Goal: Task Accomplishment & Management: Complete application form

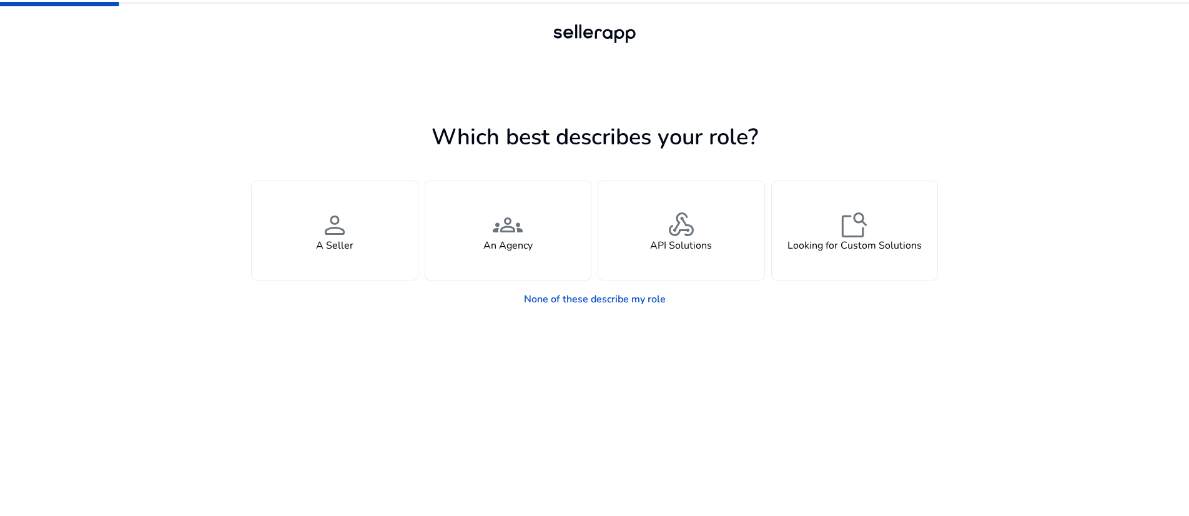
click at [229, 192] on div "Which best describes your role? You manage your own brand or store and are look…" at bounding box center [594, 258] width 1189 height 516
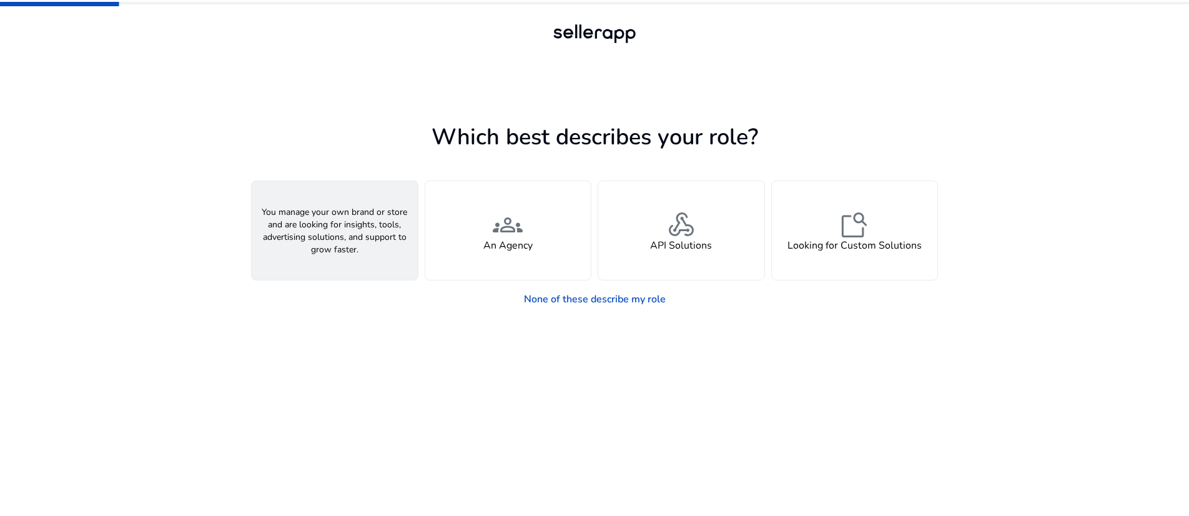
click at [331, 240] on span "person" at bounding box center [335, 225] width 30 height 30
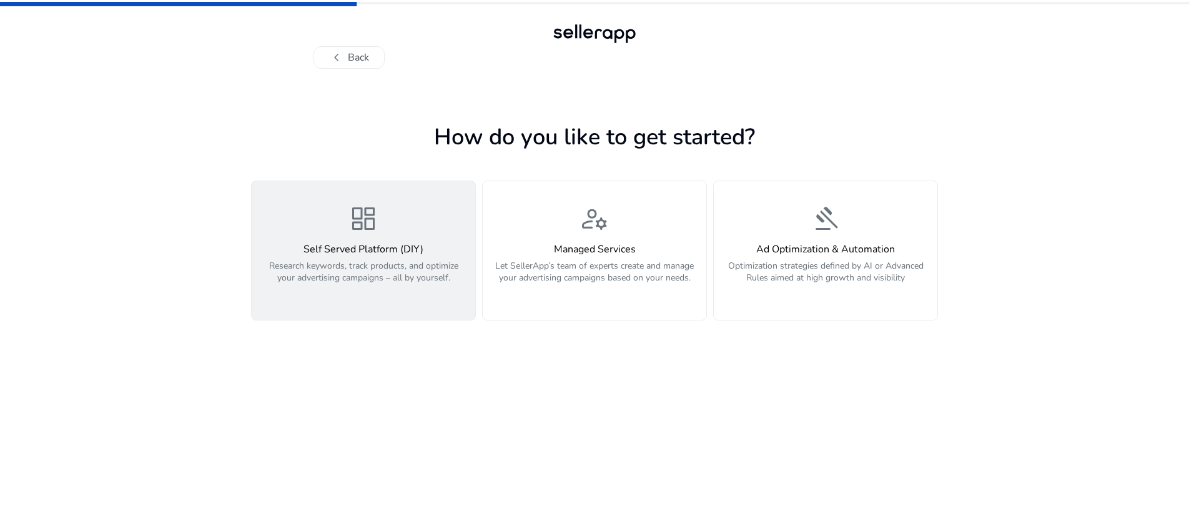
click at [342, 297] on p "Research keywords, track products, and optimize your advertising campaigns – al…" at bounding box center [363, 278] width 209 height 37
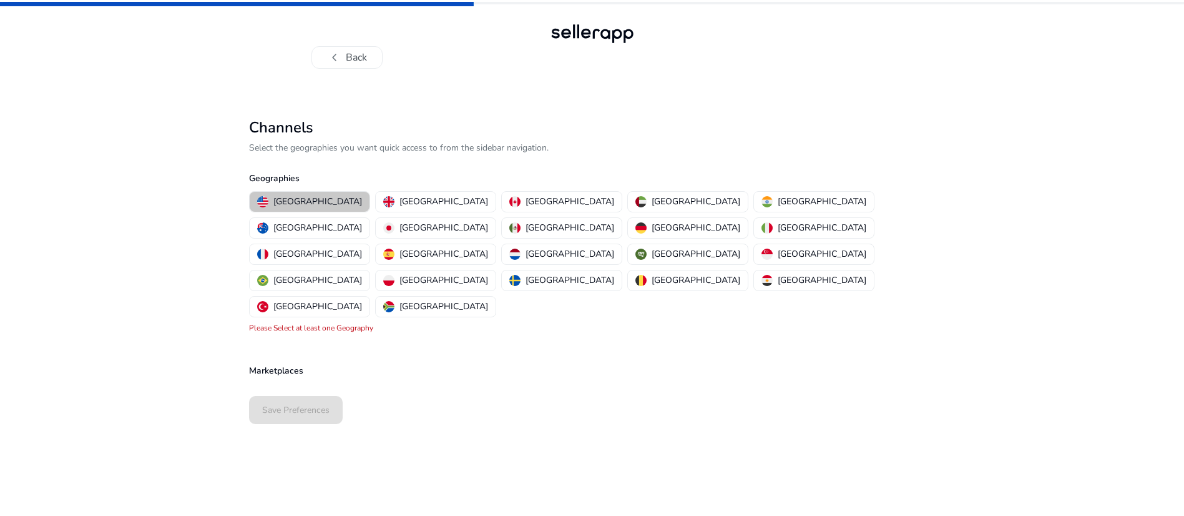
click at [317, 208] on p "United States" at bounding box center [317, 201] width 89 height 13
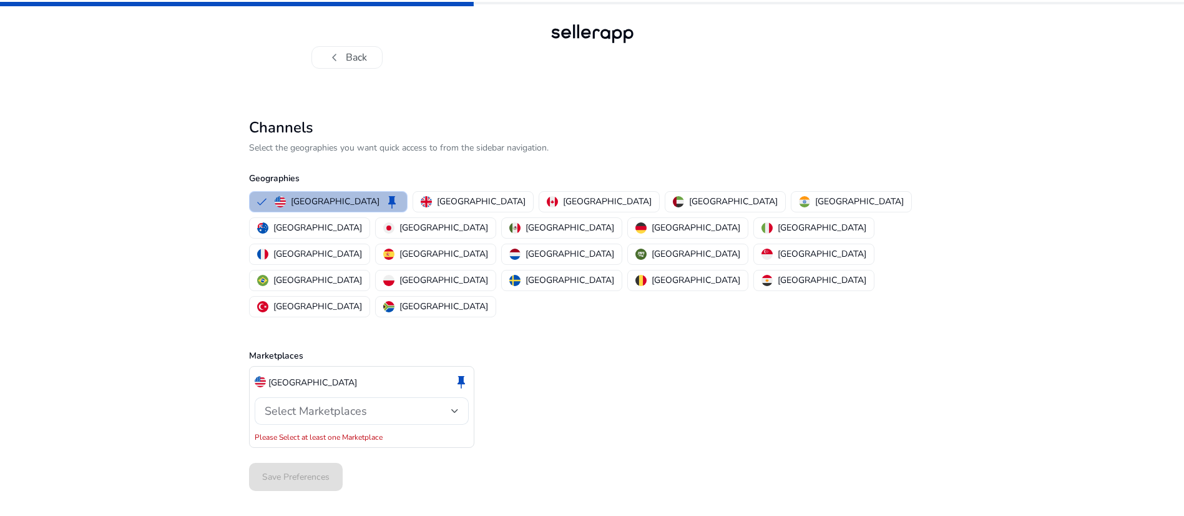
scroll to position [101, 0]
click at [338, 195] on p "United States" at bounding box center [335, 201] width 89 height 13
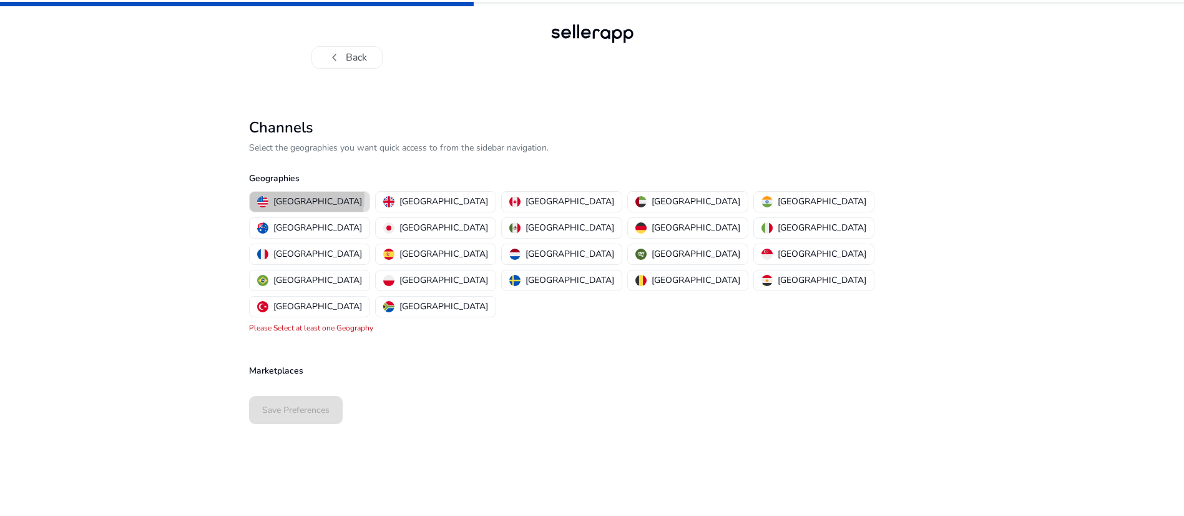
click at [285, 208] on p "United States" at bounding box center [317, 201] width 89 height 13
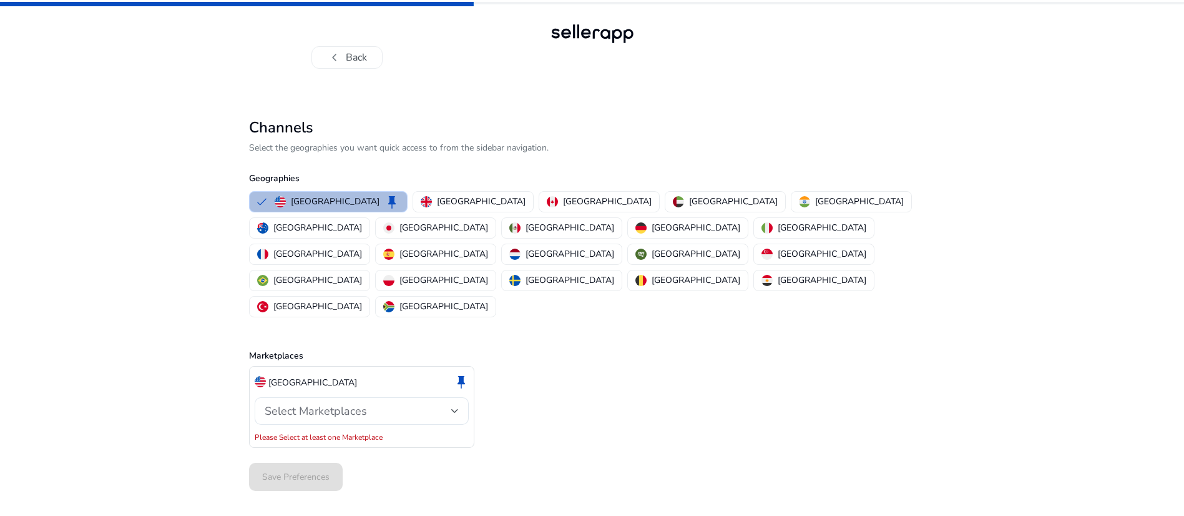
scroll to position [101, 0]
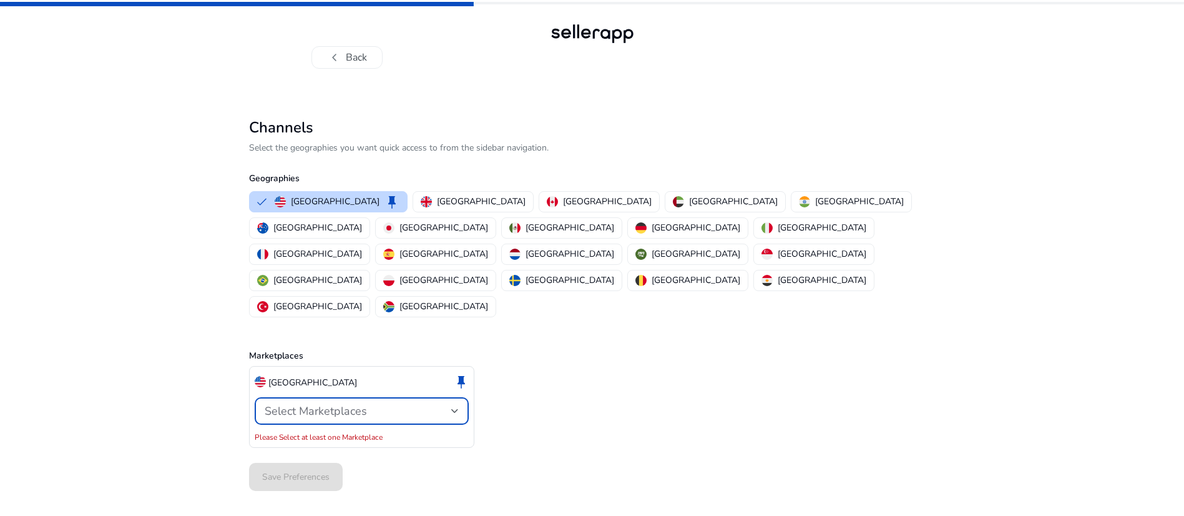
click at [451, 412] on div at bounding box center [454, 410] width 7 height 5
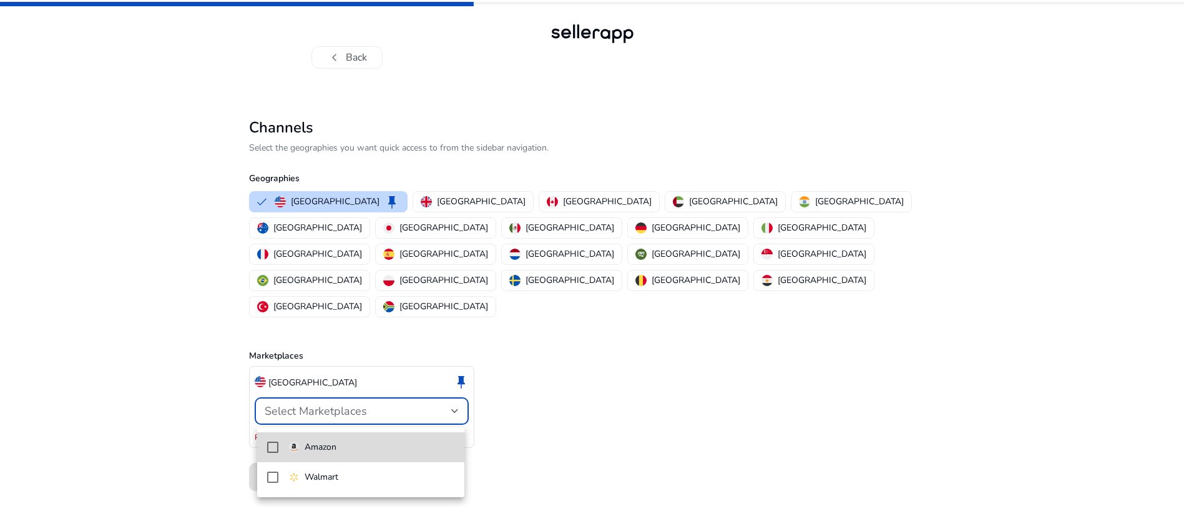
click at [368, 446] on span "Amazon" at bounding box center [371, 447] width 167 height 14
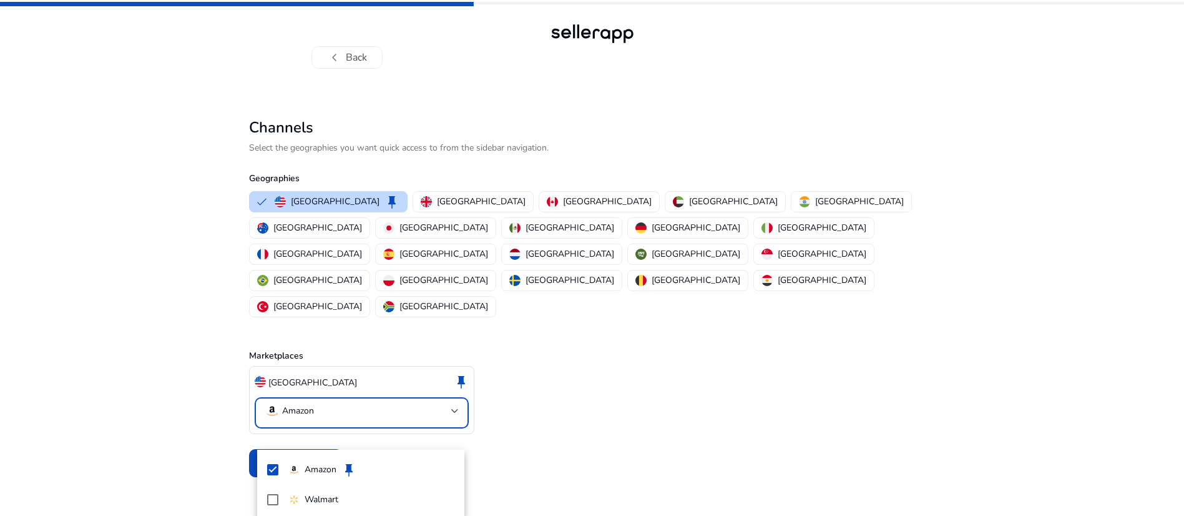
click at [626, 440] on div at bounding box center [592, 258] width 1184 height 516
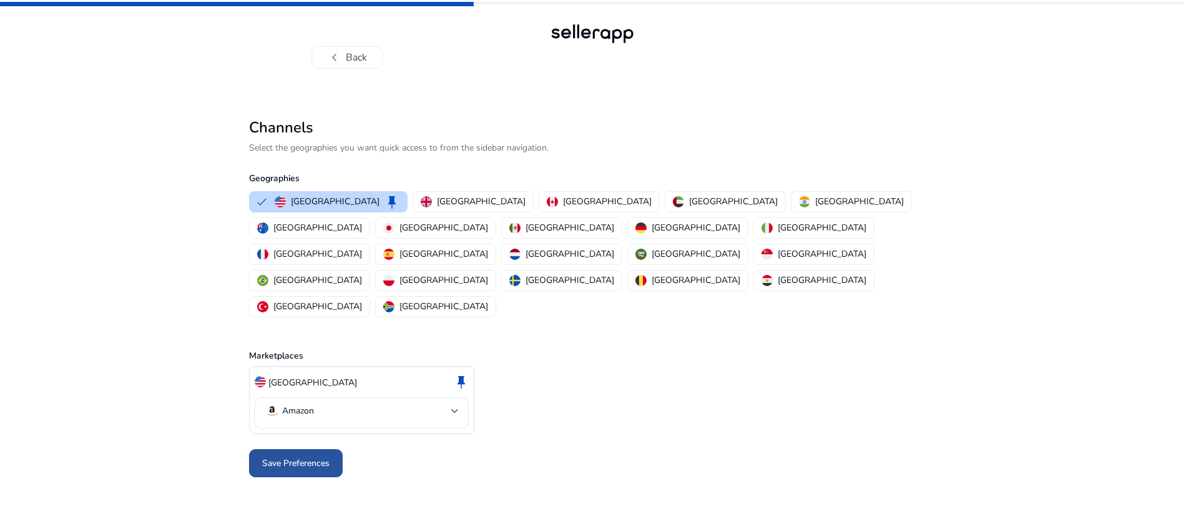
click at [306, 470] on span "Save Preferences" at bounding box center [295, 462] width 67 height 13
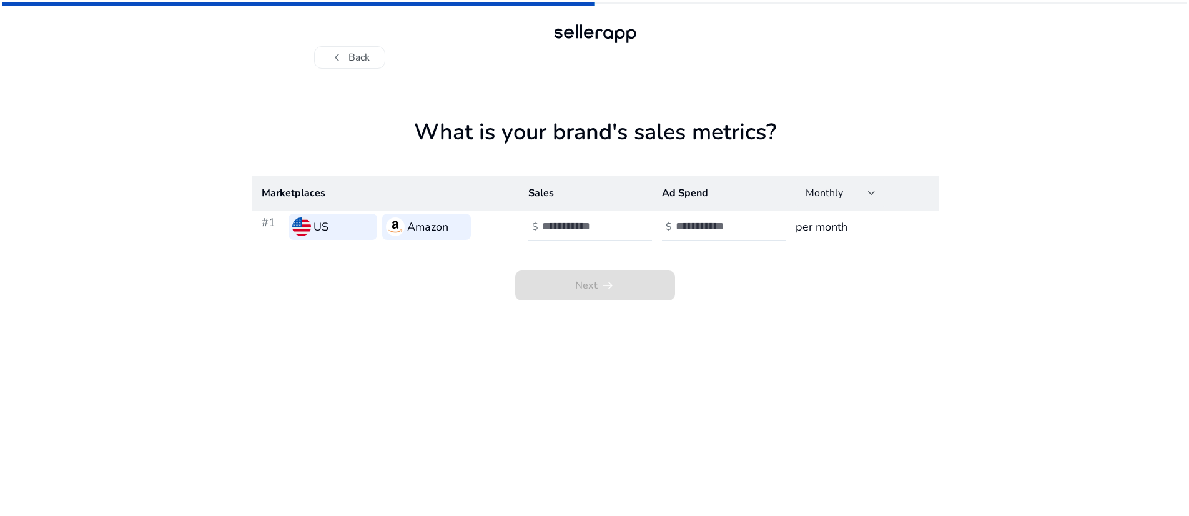
scroll to position [0, 0]
click at [574, 233] on input "number" at bounding box center [584, 226] width 84 height 14
click at [606, 233] on input "number" at bounding box center [584, 226] width 84 height 14
type input "***"
click at [722, 233] on input "number" at bounding box center [718, 226] width 84 height 14
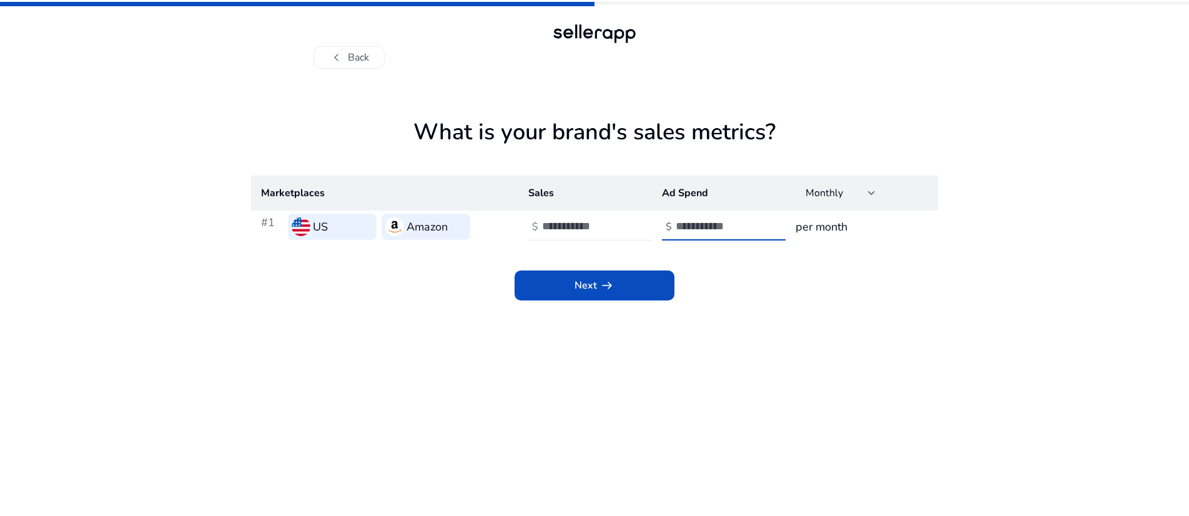
type input "***"
click at [869, 300] on div "Next arrow_right_alt" at bounding box center [594, 271] width 687 height 57
click at [589, 293] on span "Next arrow_right_alt" at bounding box center [594, 285] width 40 height 15
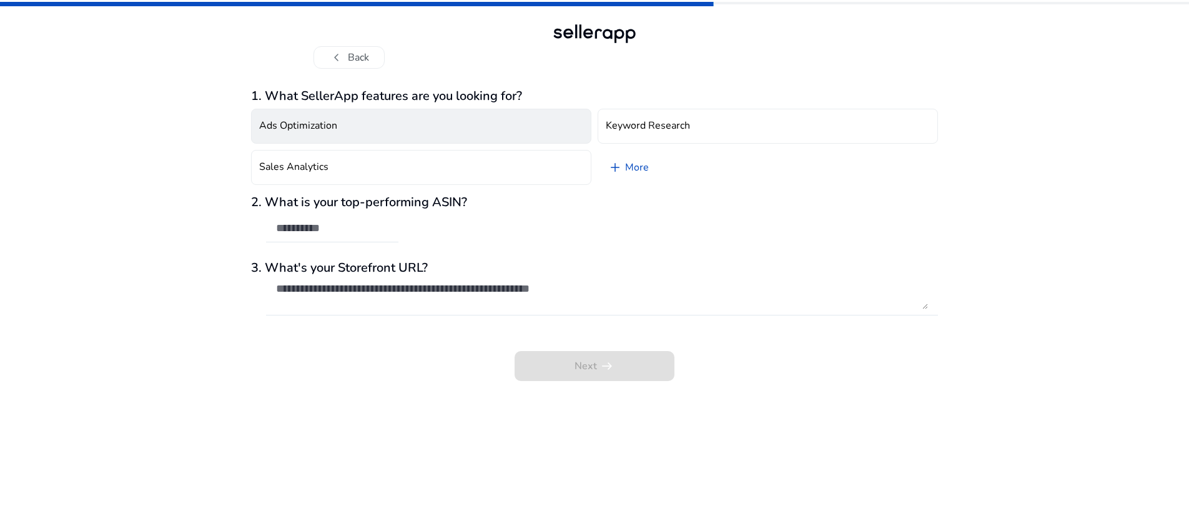
click at [418, 144] on button "Ads Optimization" at bounding box center [421, 126] width 340 height 35
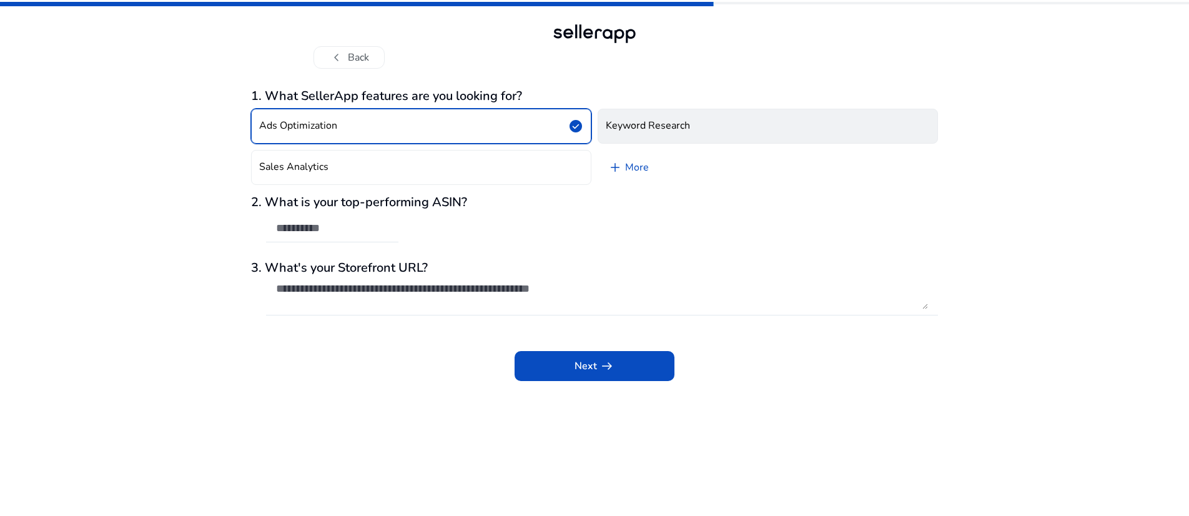
click at [663, 132] on h4 "Keyword Research" at bounding box center [648, 126] width 84 height 12
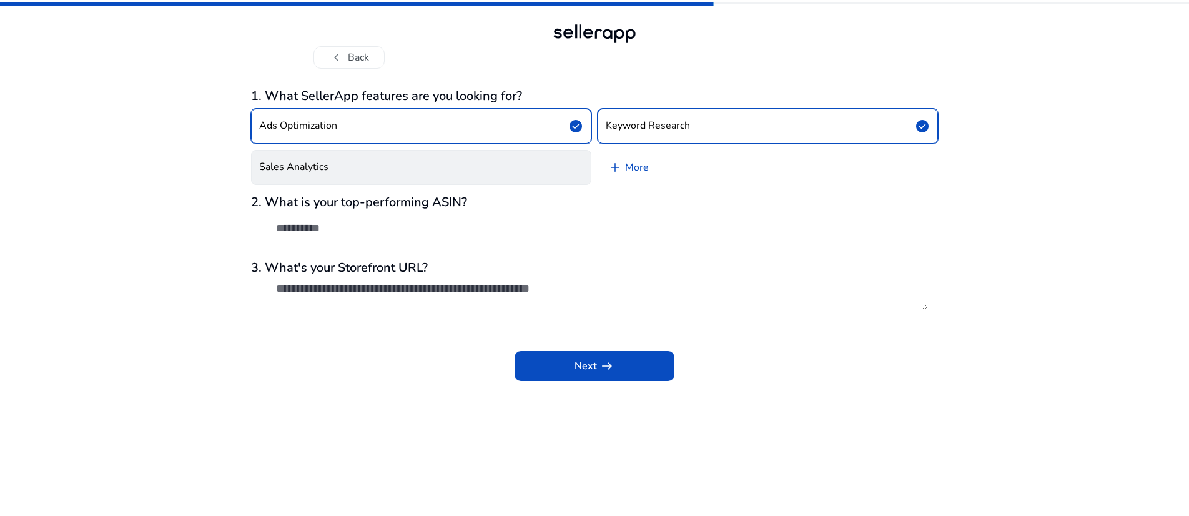
click at [414, 185] on button "Sales Analytics" at bounding box center [421, 167] width 340 height 35
click at [638, 185] on link "add More" at bounding box center [628, 167] width 61 height 35
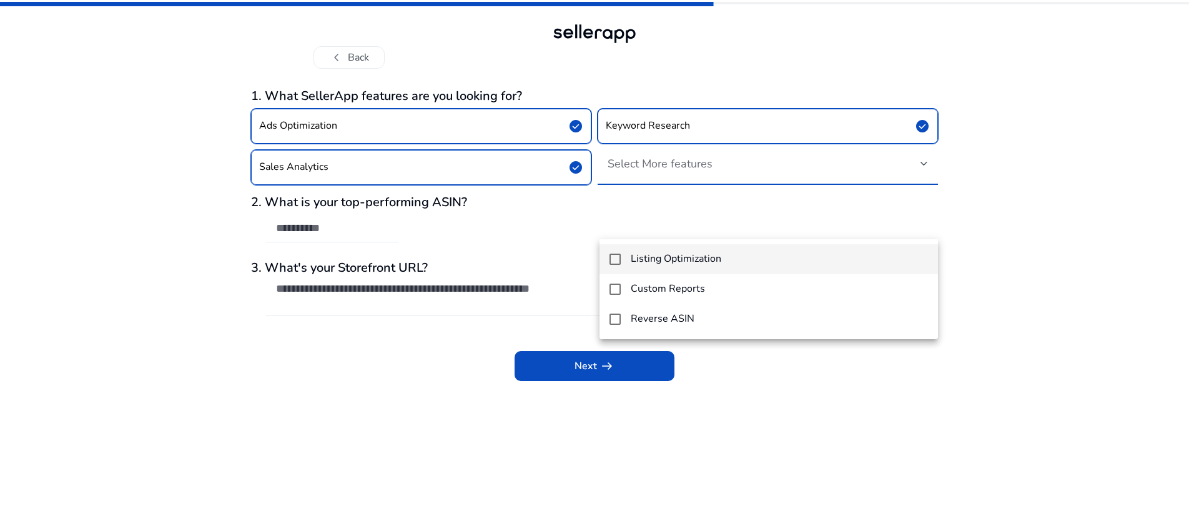
click at [720, 256] on h4 "Listing Optimization" at bounding box center [676, 259] width 91 height 12
click at [832, 464] on div at bounding box center [594, 258] width 1189 height 516
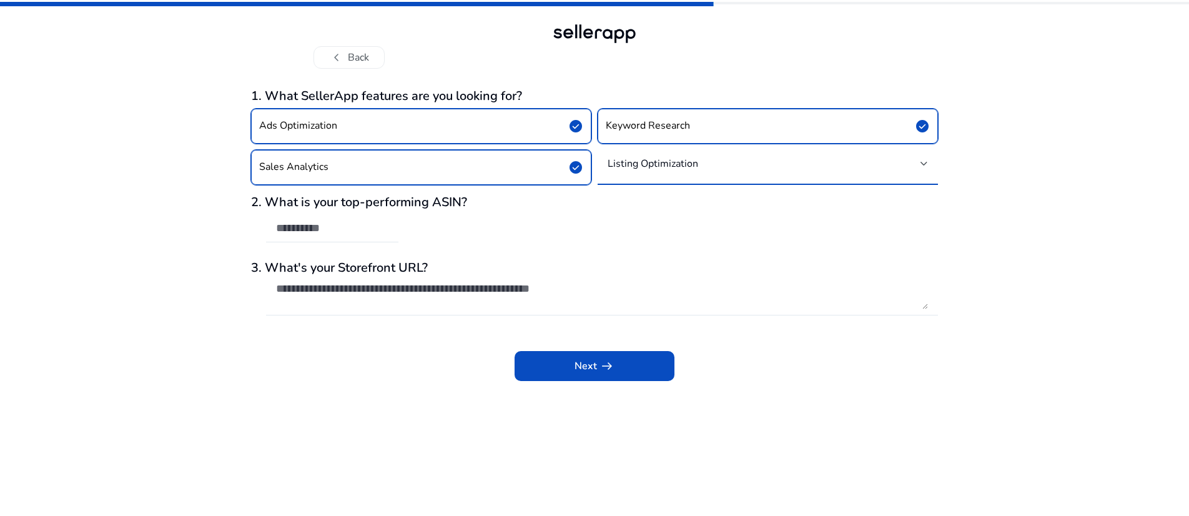
click at [797, 170] on mat-select-trigger "Listing Optimization" at bounding box center [764, 163] width 313 height 12
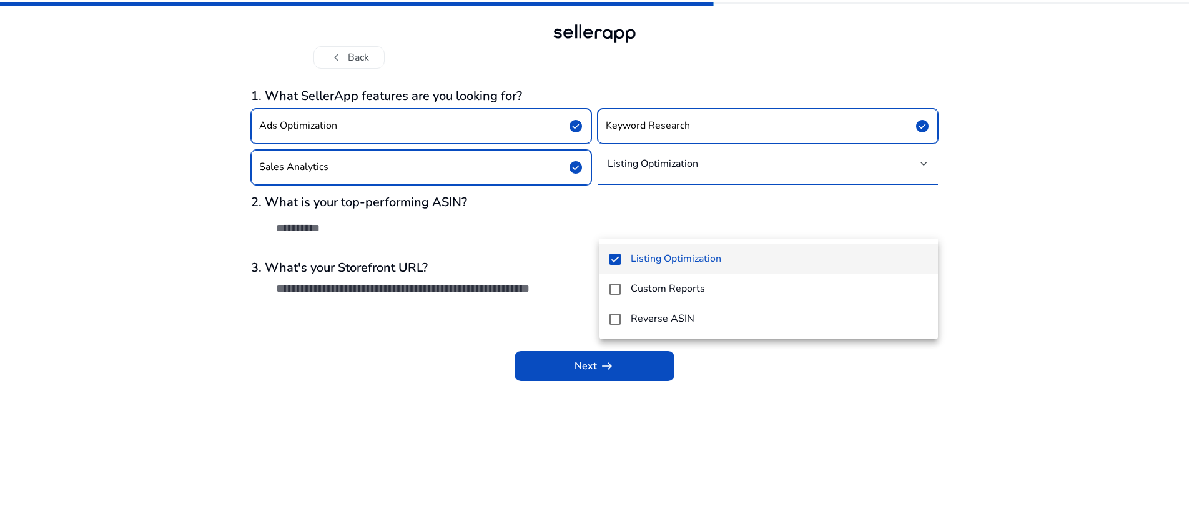
click at [797, 220] on div at bounding box center [594, 258] width 1189 height 516
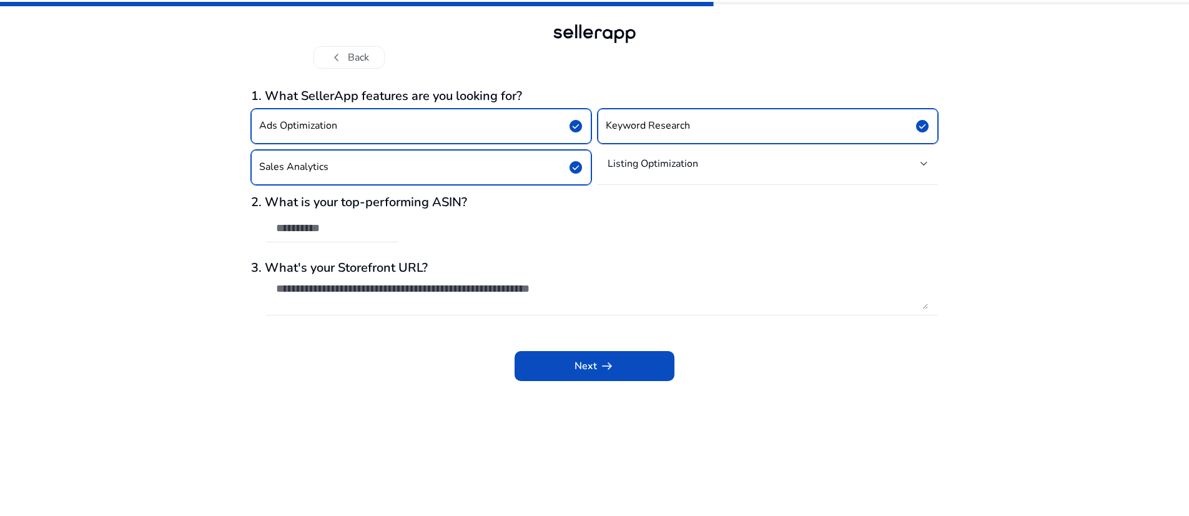
click at [858, 328] on div at bounding box center [602, 321] width 672 height 13
click at [318, 235] on input "text" at bounding box center [332, 228] width 112 height 14
click at [312, 235] on input "text" at bounding box center [332, 228] width 112 height 14
paste input "**********"
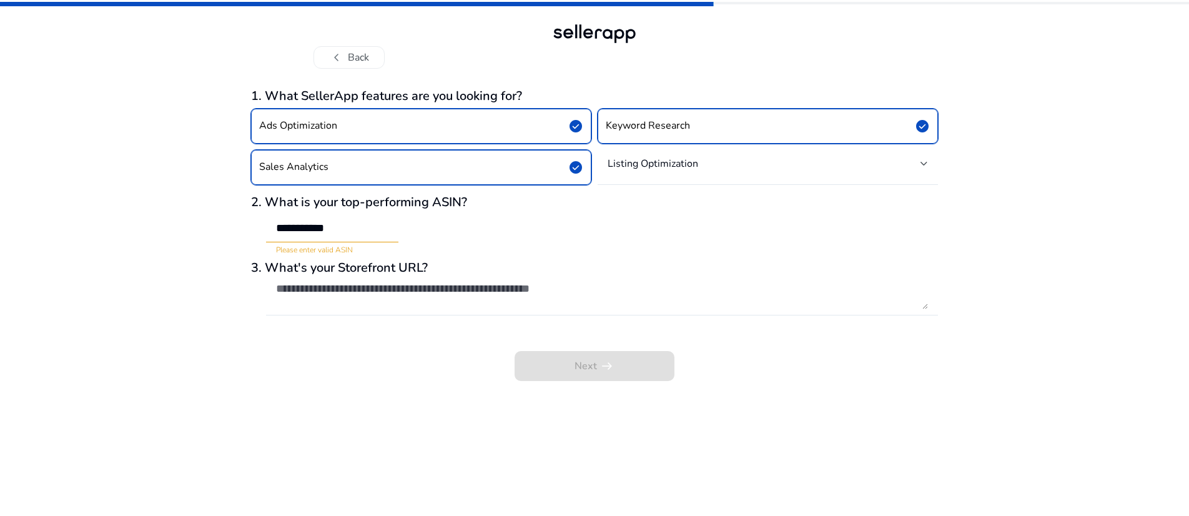
click at [216, 422] on div "**********" at bounding box center [594, 258] width 1189 height 516
click at [218, 423] on div "**********" at bounding box center [594, 258] width 1189 height 516
click at [380, 235] on input "**********" at bounding box center [332, 228] width 112 height 14
click at [355, 381] on div "Next arrow_right_alt" at bounding box center [594, 356] width 687 height 47
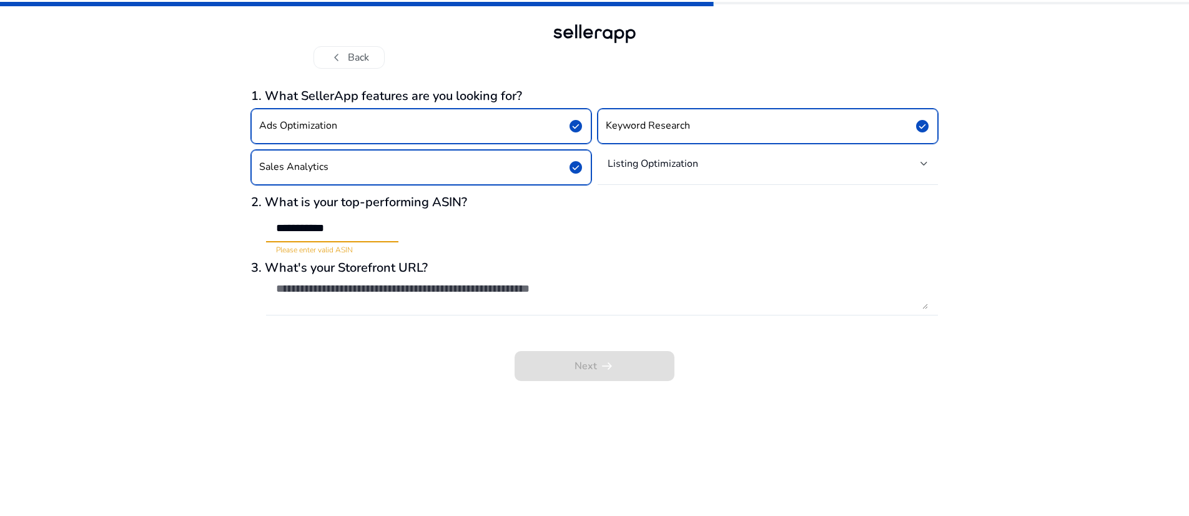
click at [376, 235] on input "**********" at bounding box center [332, 228] width 112 height 14
type input "*"
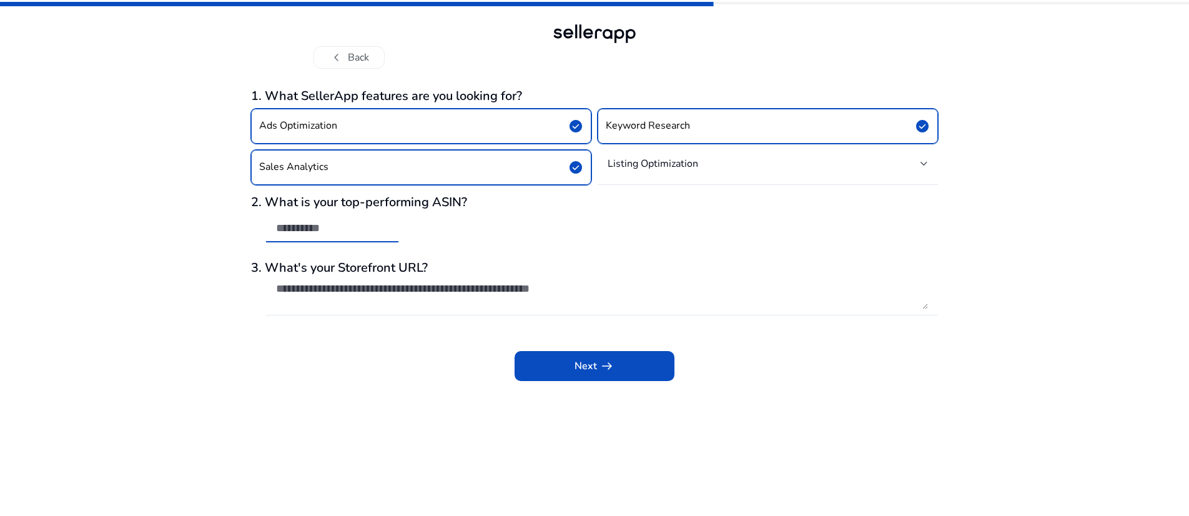
paste input "**********"
type input "**********"
click at [931, 381] on div "**********" at bounding box center [594, 235] width 687 height 292
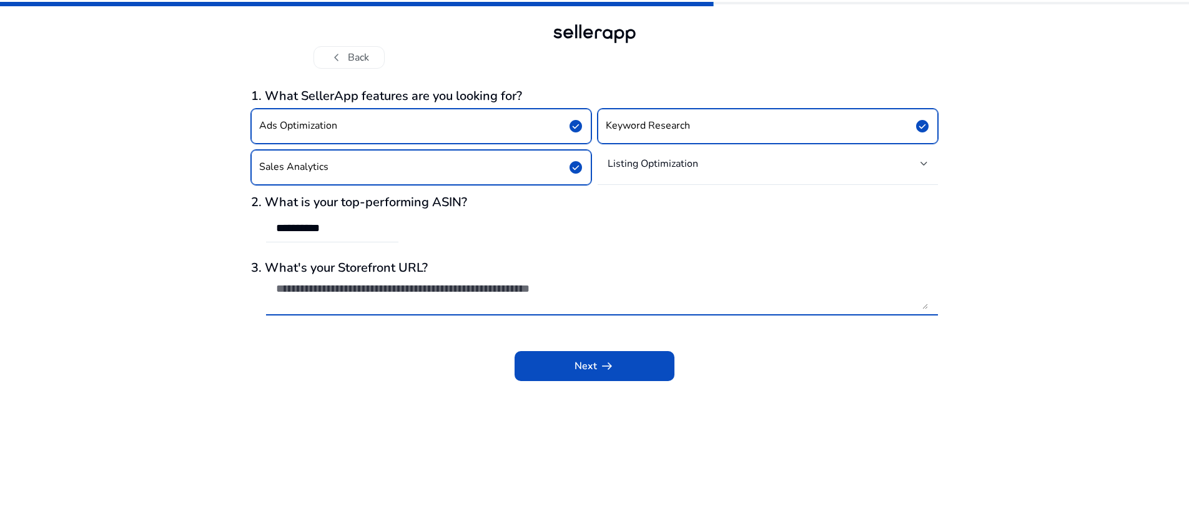
click at [340, 309] on textarea at bounding box center [602, 295] width 652 height 27
paste textarea "**********"
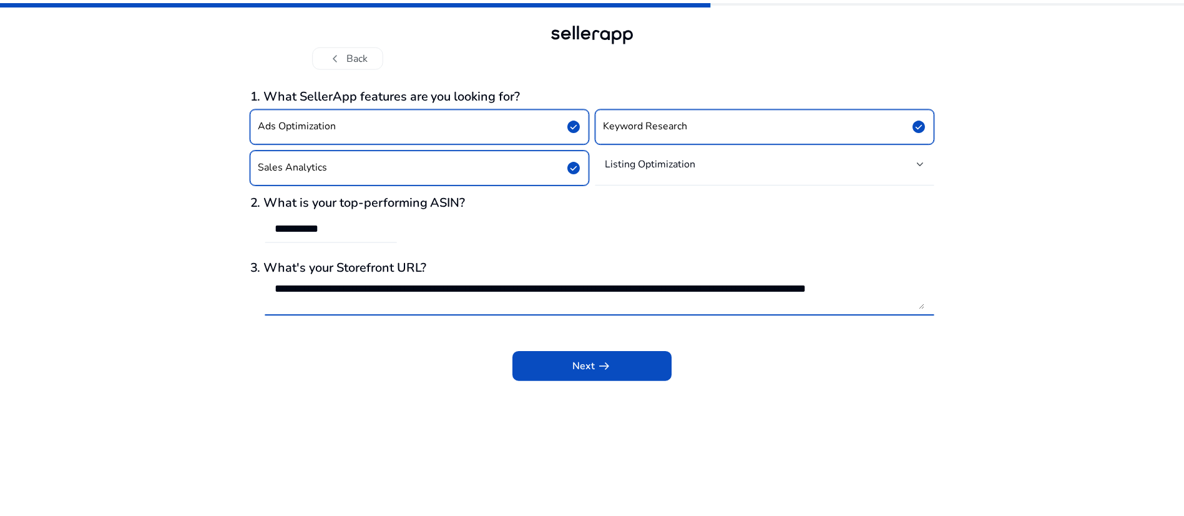
scroll to position [1, 0]
type textarea "**********"
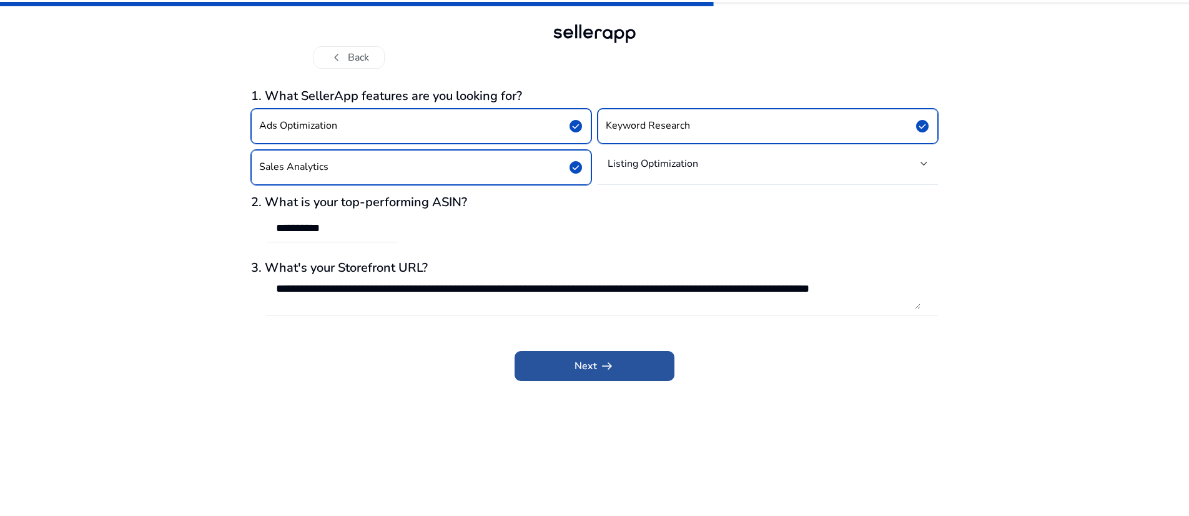
click at [574, 373] on span "Next arrow_right_alt" at bounding box center [594, 365] width 40 height 15
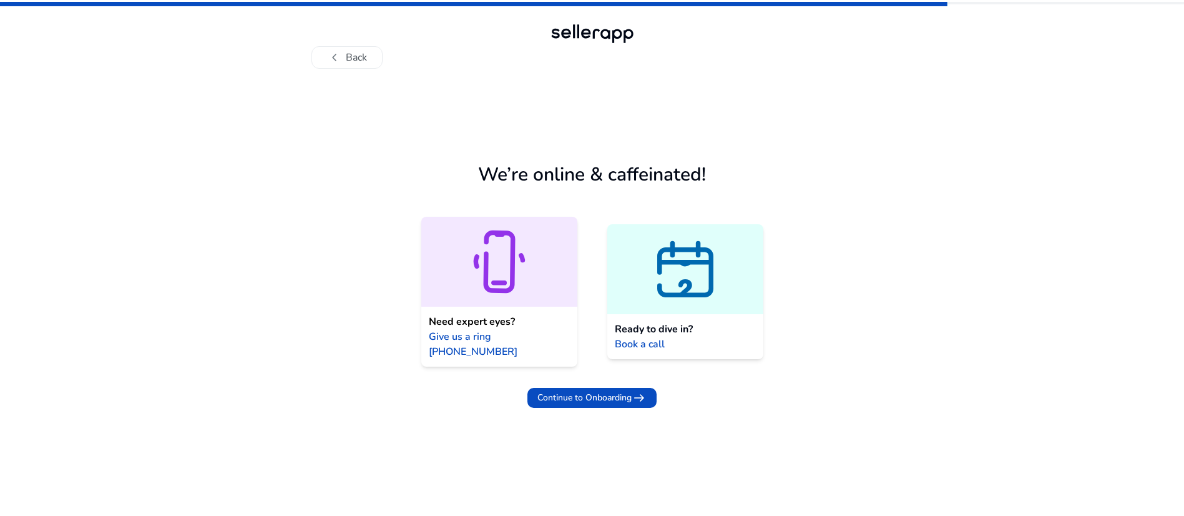
scroll to position [50, 0]
click at [583, 404] on span "Continue to Onboarding" at bounding box center [585, 397] width 94 height 13
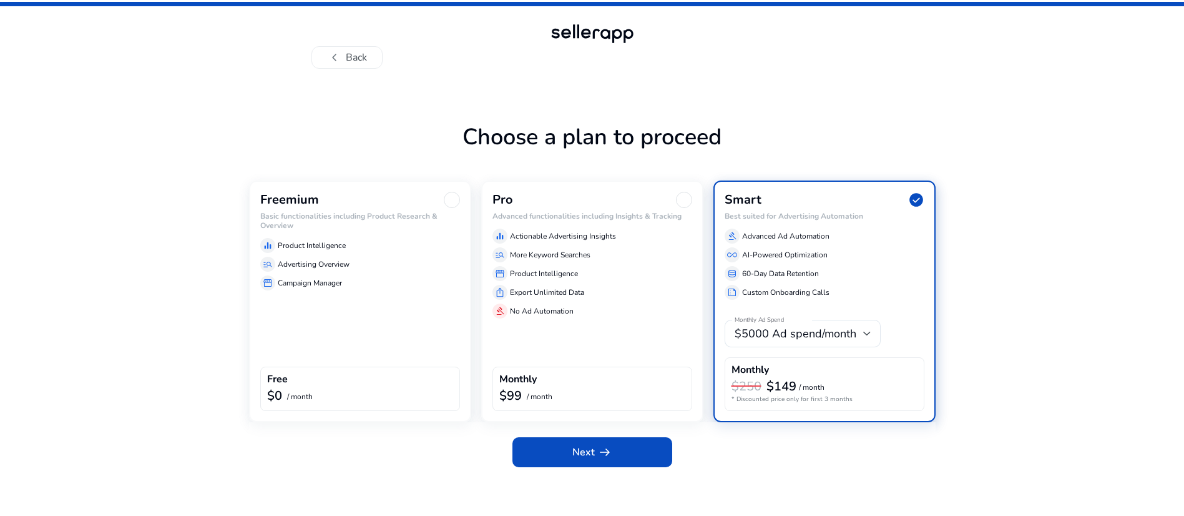
scroll to position [189, 0]
click at [340, 274] on div "Freemium Basic functionalities including Product Research & Overview equalizer …" at bounding box center [360, 301] width 222 height 242
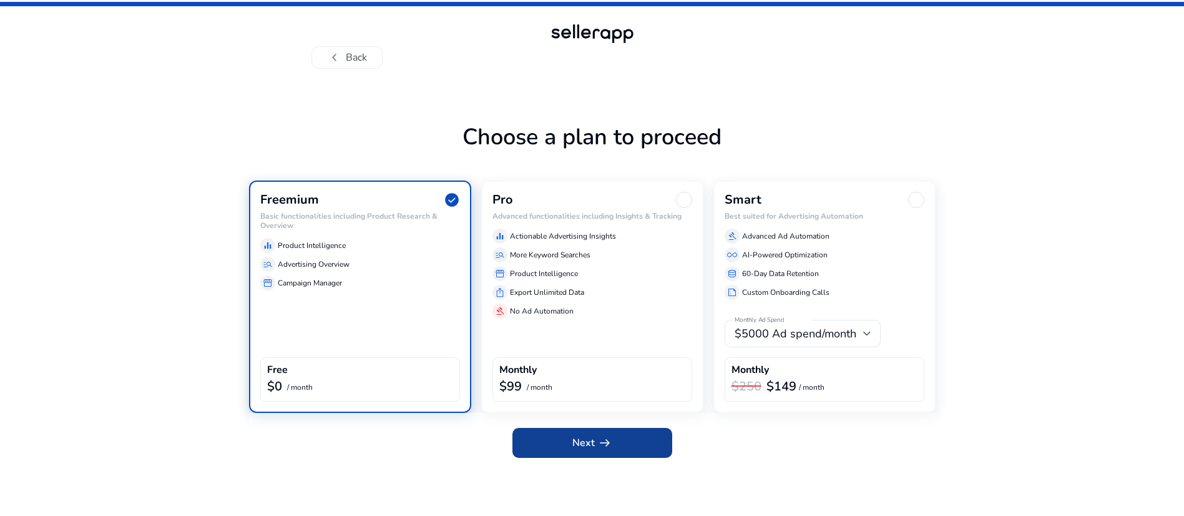
click at [573, 450] on span "Next arrow_right_alt" at bounding box center [593, 442] width 40 height 15
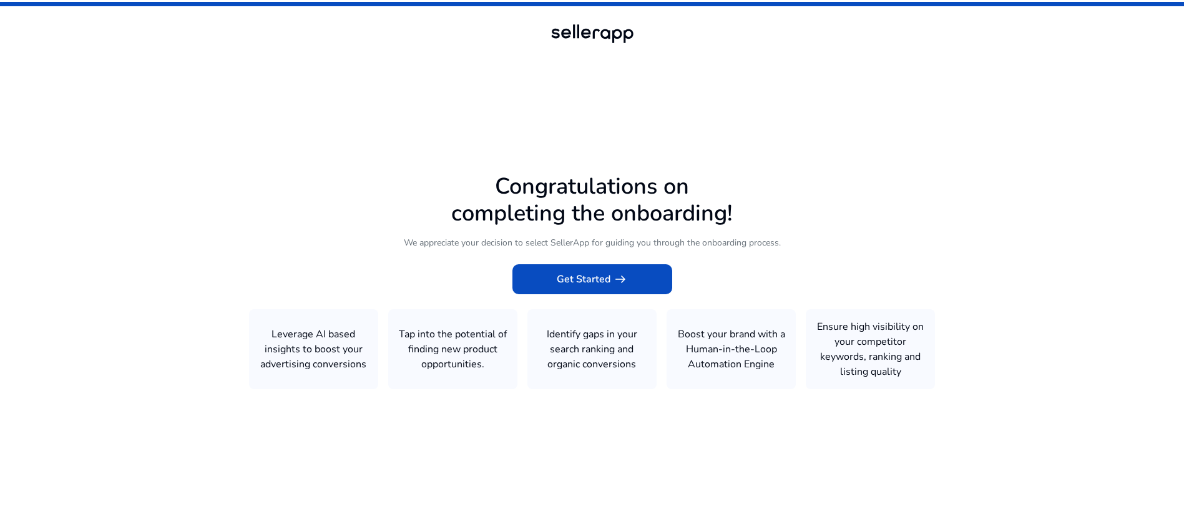
scroll to position [1, 0]
click at [330, 376] on icon at bounding box center [592, 255] width 1184 height 511
click at [594, 272] on span "Get Started arrow_right_alt" at bounding box center [592, 279] width 71 height 15
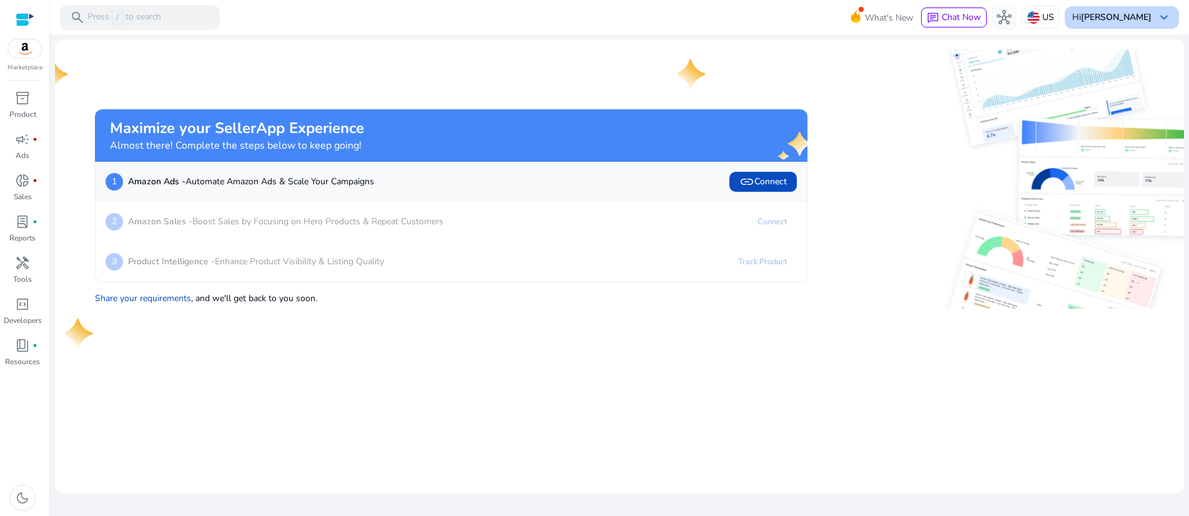
click at [1156, 16] on span "keyboard_arrow_down" at bounding box center [1163, 17] width 15 height 15
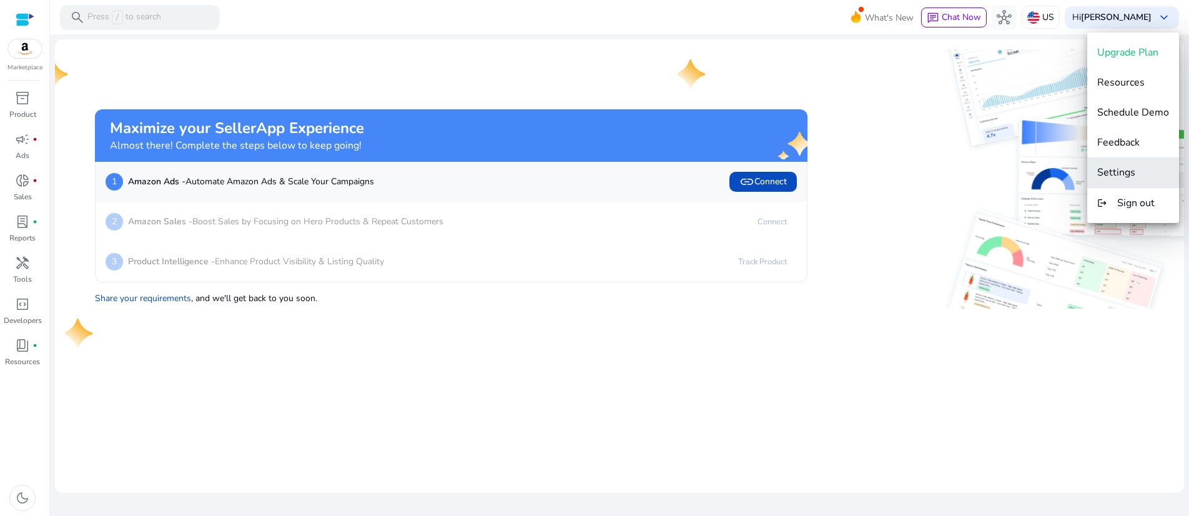
click at [1125, 167] on span "Settings" at bounding box center [1116, 172] width 38 height 14
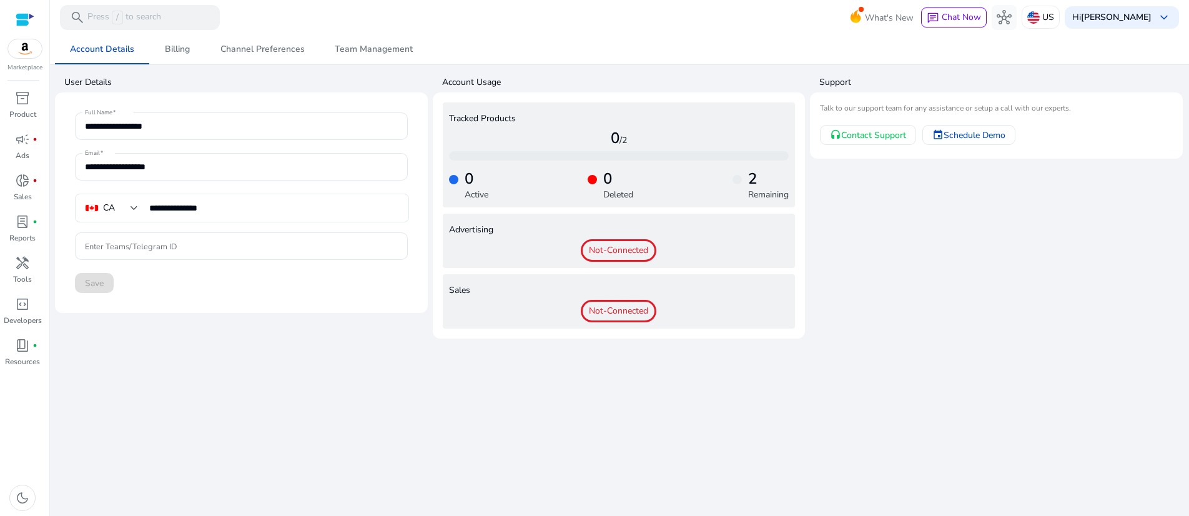
click at [1013, 338] on app-user-support "Support Talk to our support team for any assistance or setup a call with our ex…" at bounding box center [996, 204] width 373 height 267
click at [188, 50] on span "Billing" at bounding box center [177, 49] width 25 height 9
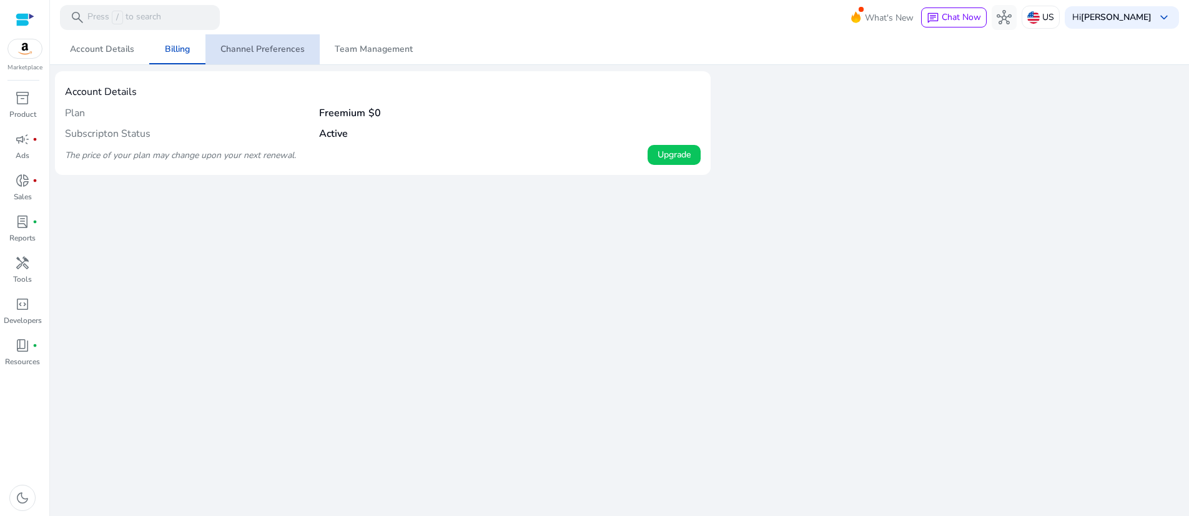
click at [274, 49] on span "Channel Preferences" at bounding box center [262, 49] width 84 height 9
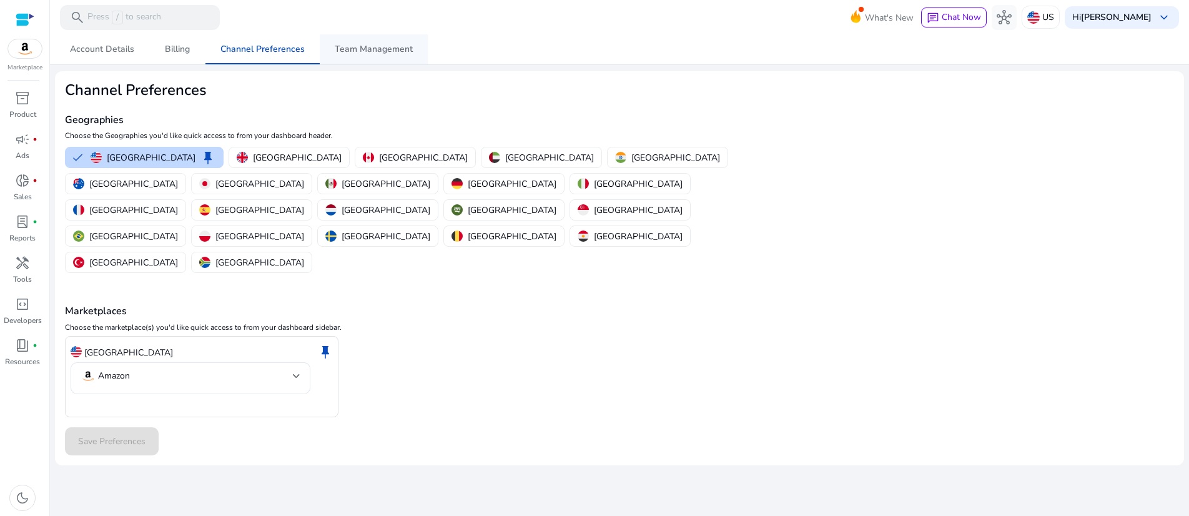
click at [367, 49] on span "Team Management" at bounding box center [374, 49] width 78 height 9
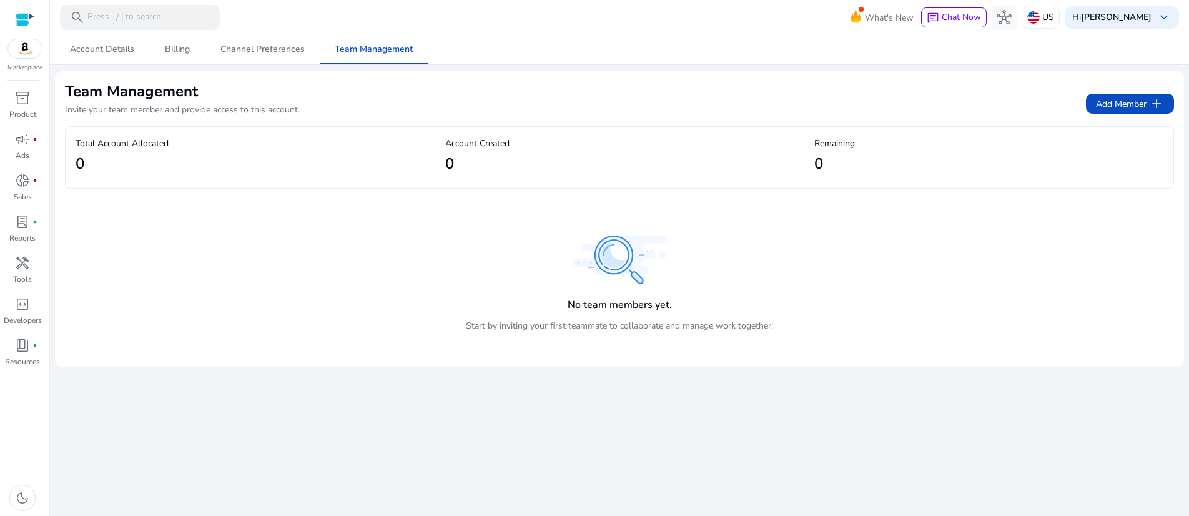
click at [935, 101] on div "Team Management Invite your team member and provide access to this account. Add…" at bounding box center [619, 103] width 1109 height 45
click at [20, 106] on span "inventory_2" at bounding box center [22, 98] width 15 height 15
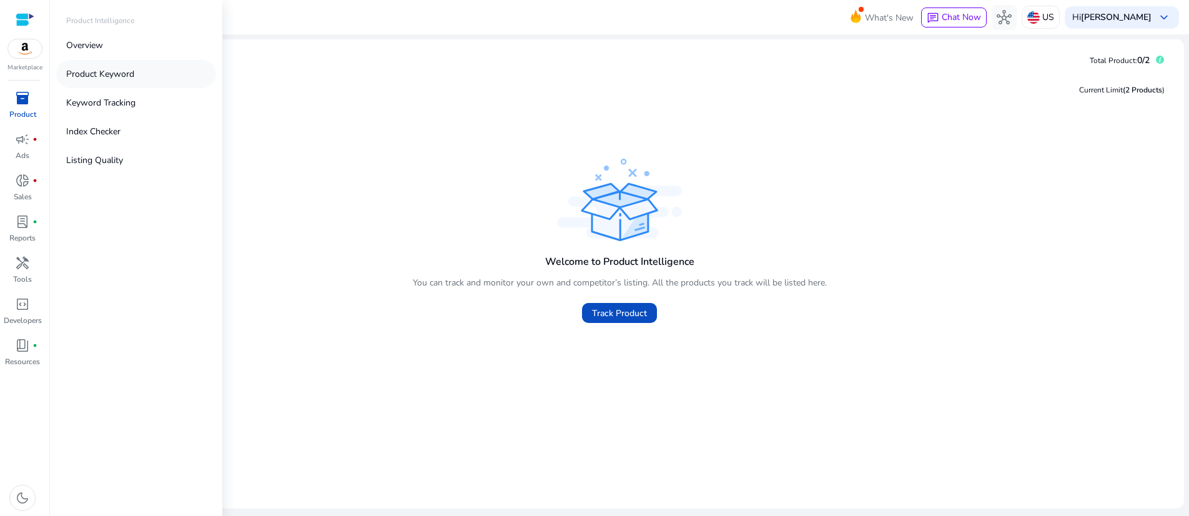
click at [134, 81] on p "Product Keyword" at bounding box center [100, 73] width 68 height 13
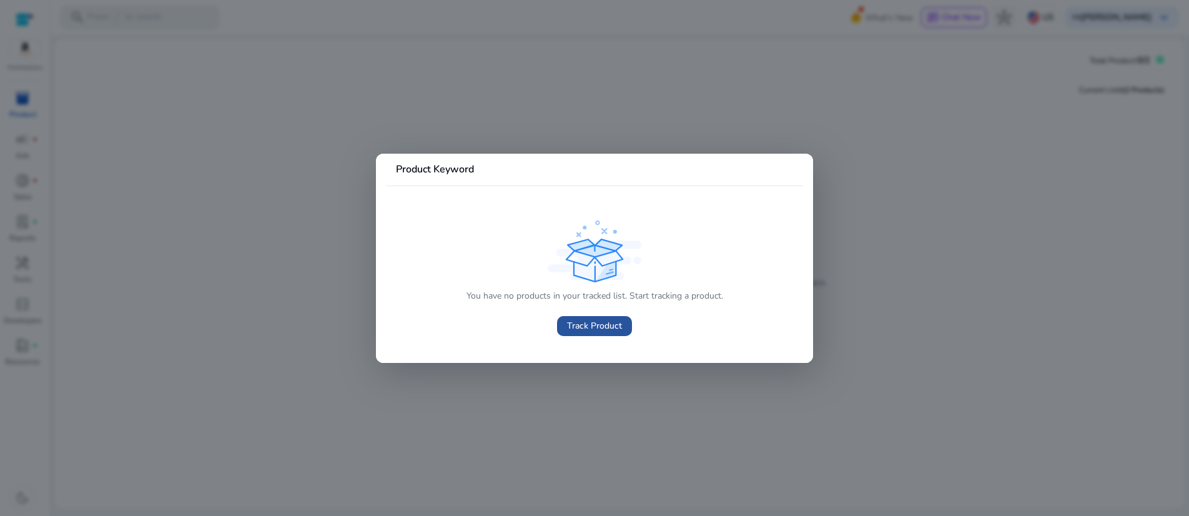
click at [590, 332] on span "Track Product" at bounding box center [594, 325] width 55 height 13
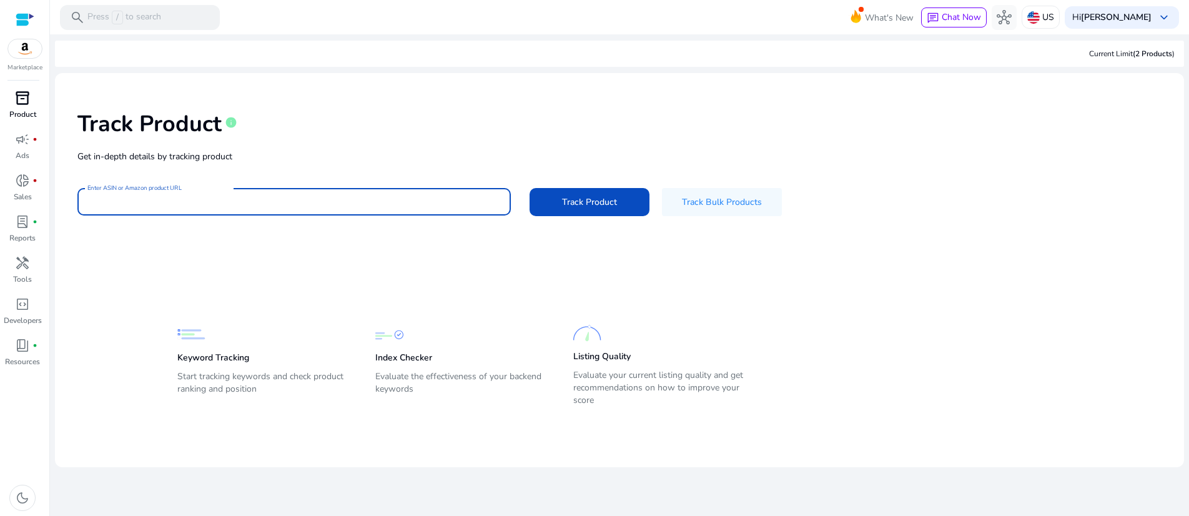
click at [234, 209] on input "Enter ASIN or Amazon product URL" at bounding box center [293, 202] width 413 height 14
paste input "**********"
type input "*"
click at [197, 209] on input "Enter ASIN or Amazon product URL" at bounding box center [292, 202] width 410 height 14
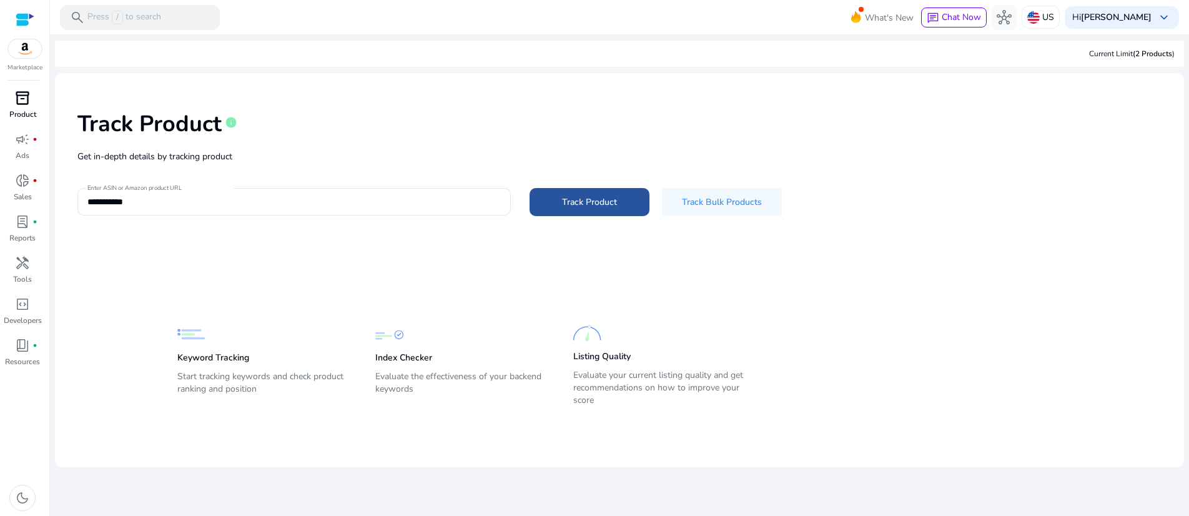
click at [614, 209] on span "Track Product" at bounding box center [589, 201] width 55 height 13
type input "**********"
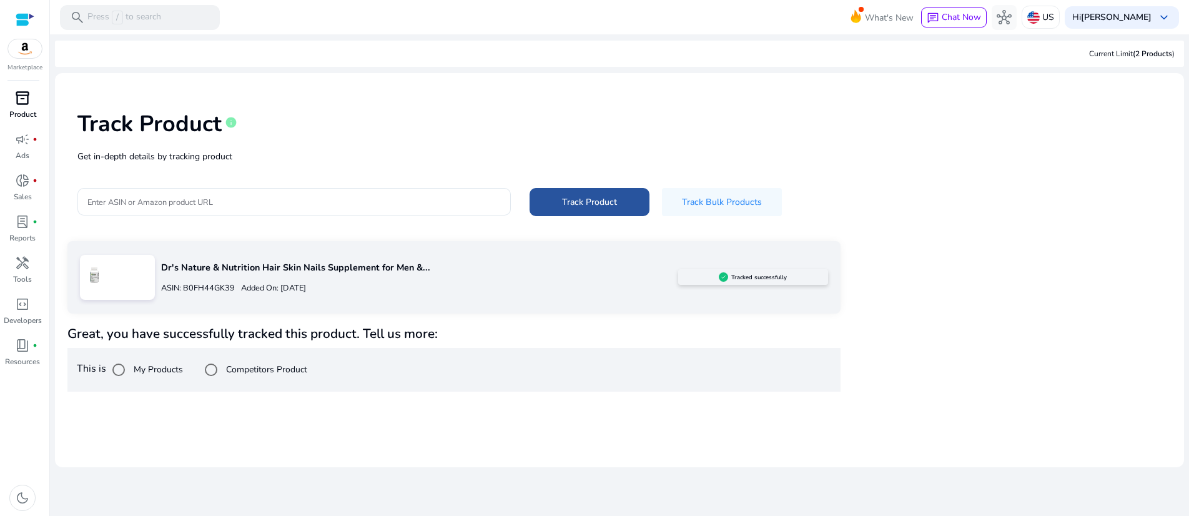
click at [617, 209] on span "Track Product" at bounding box center [589, 201] width 55 height 13
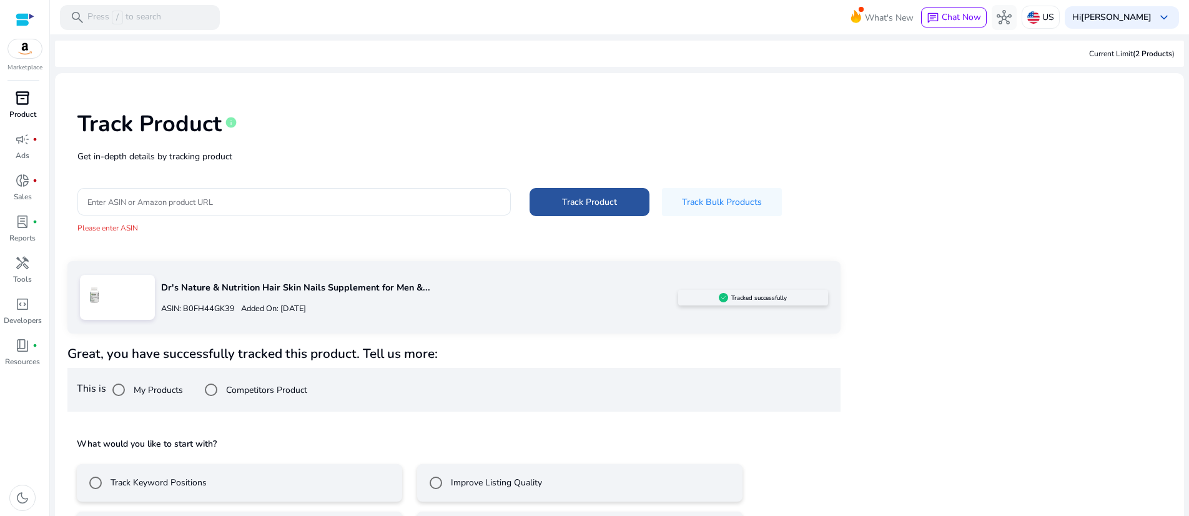
click at [608, 209] on span "Track Product" at bounding box center [589, 201] width 55 height 13
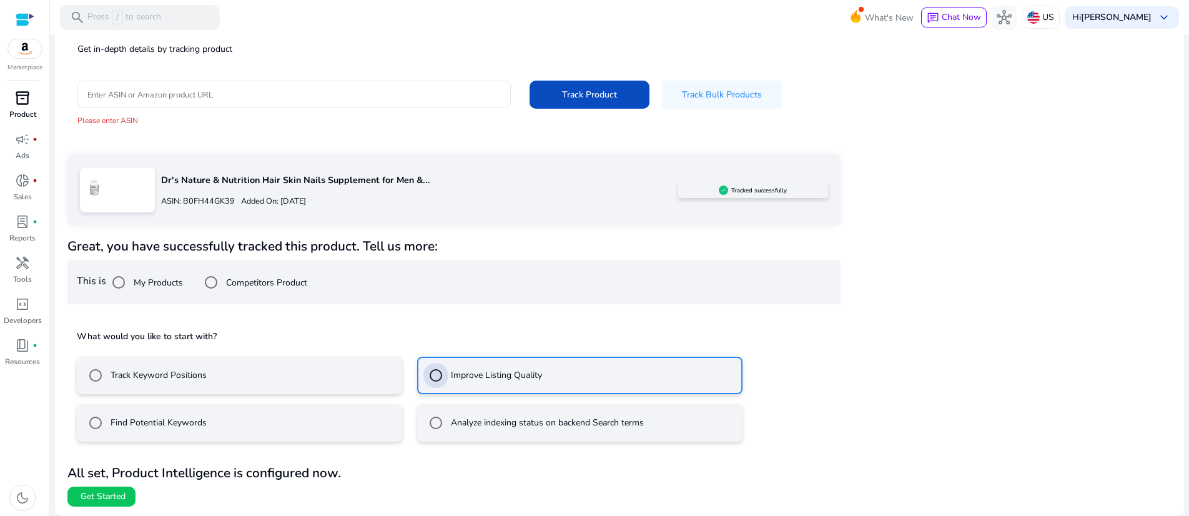
scroll to position [235, 0]
click at [126, 491] on span "Get Started" at bounding box center [103, 496] width 45 height 12
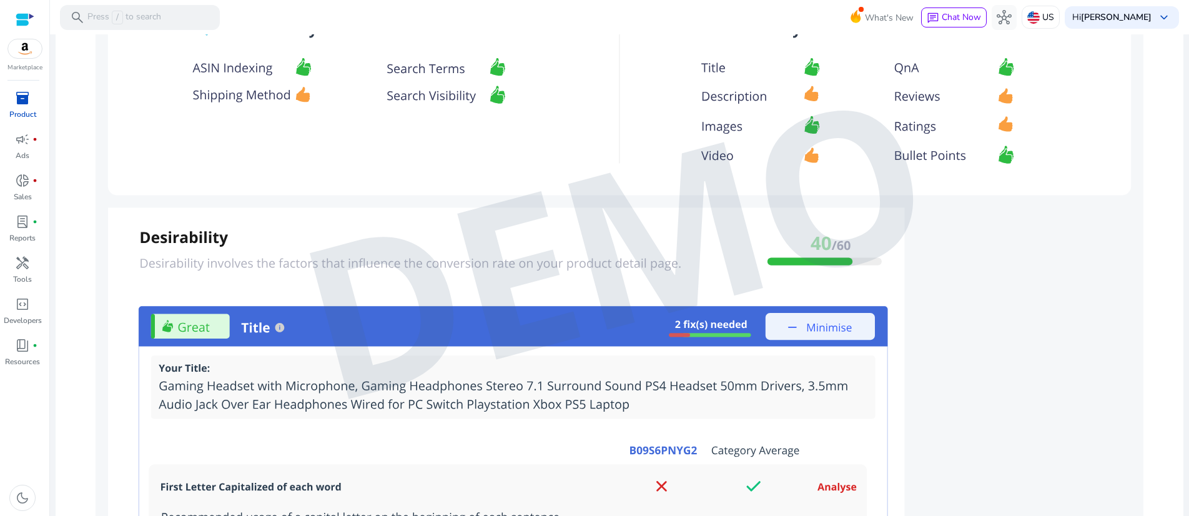
scroll to position [950, 0]
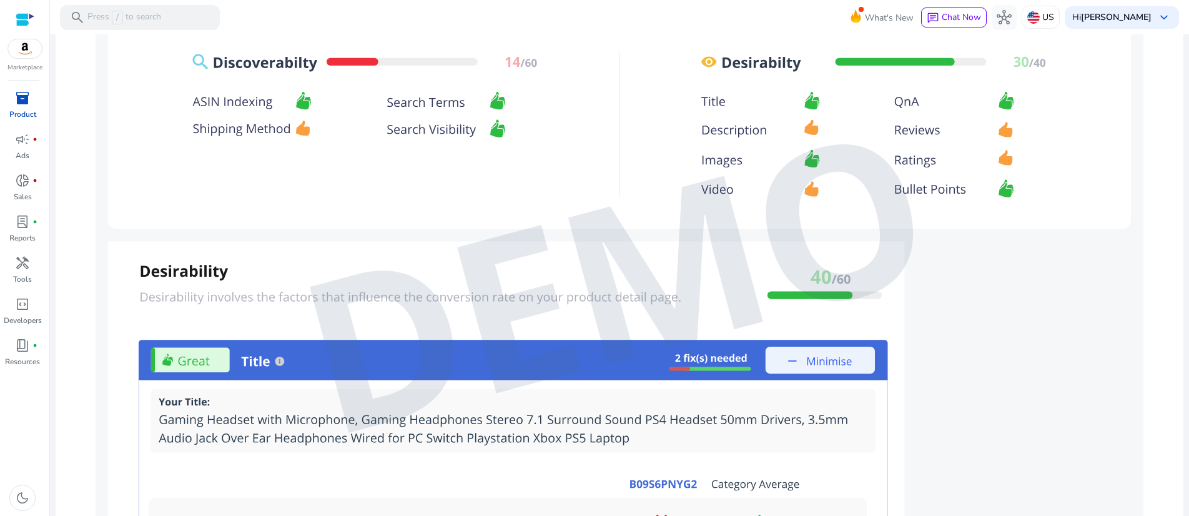
click at [705, 267] on img at bounding box center [620, 281] width 1048 height 1093
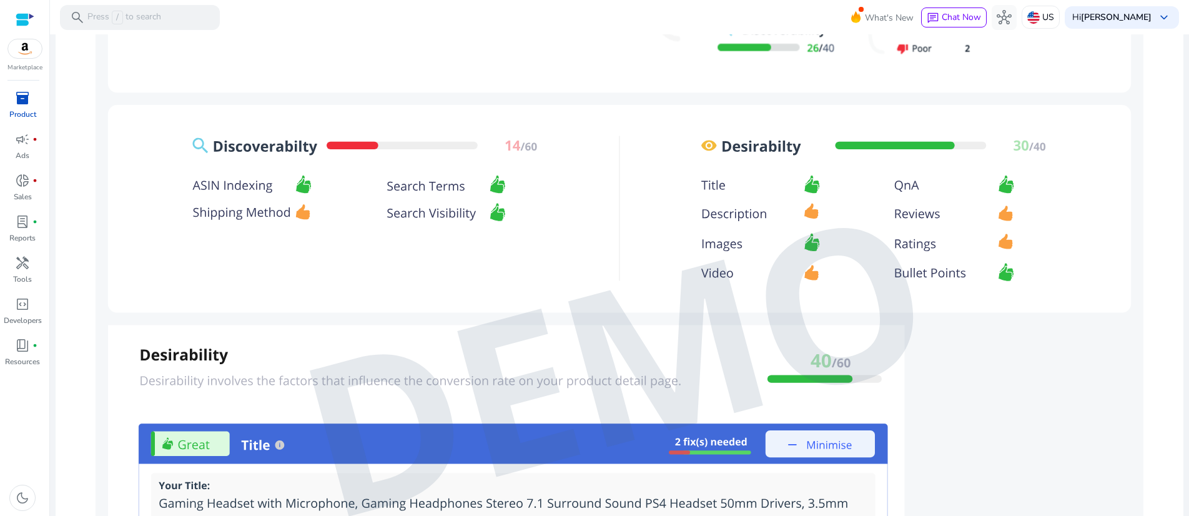
scroll to position [817, 0]
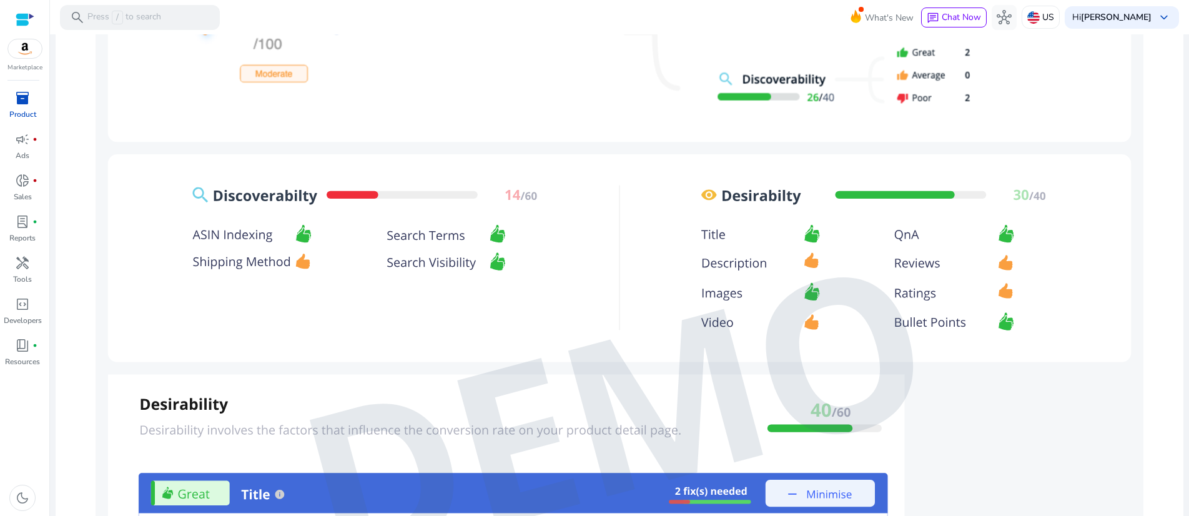
click at [286, 285] on img at bounding box center [620, 414] width 1048 height 1093
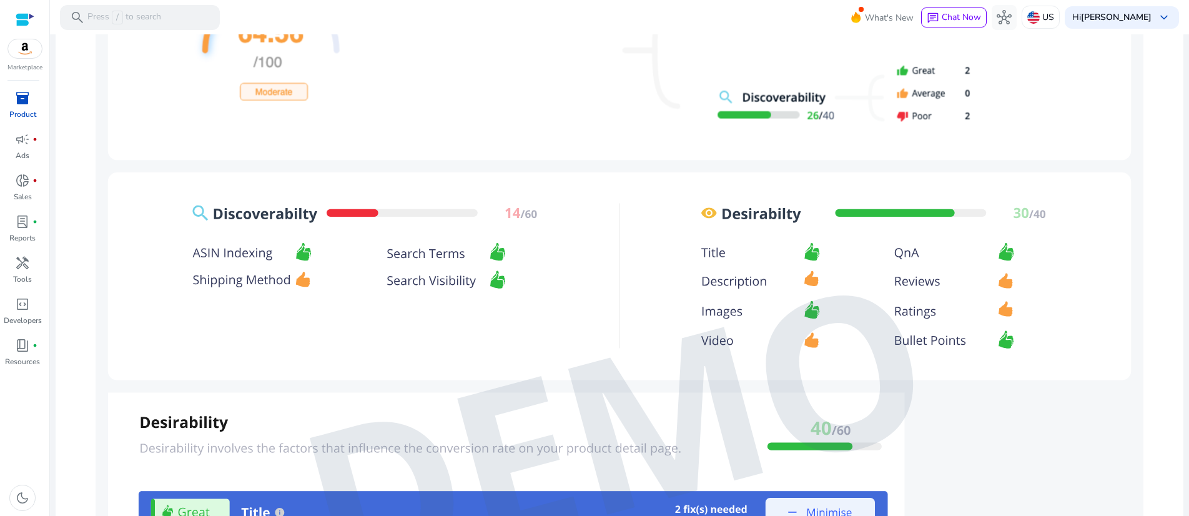
scroll to position [779, 0]
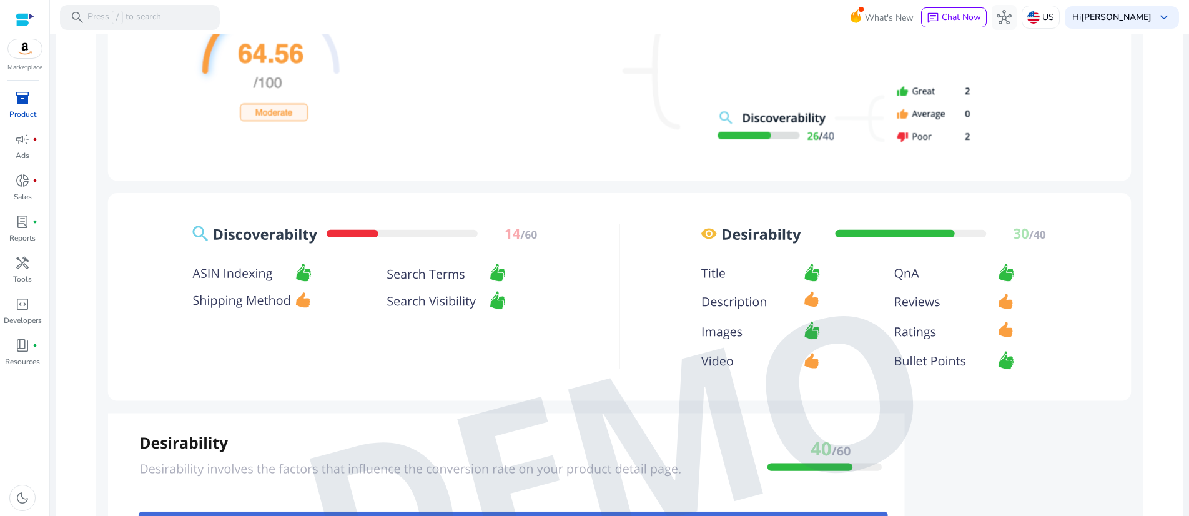
click at [1049, 157] on img at bounding box center [620, 452] width 1048 height 1093
click at [1048, 157] on img at bounding box center [620, 452] width 1048 height 1093
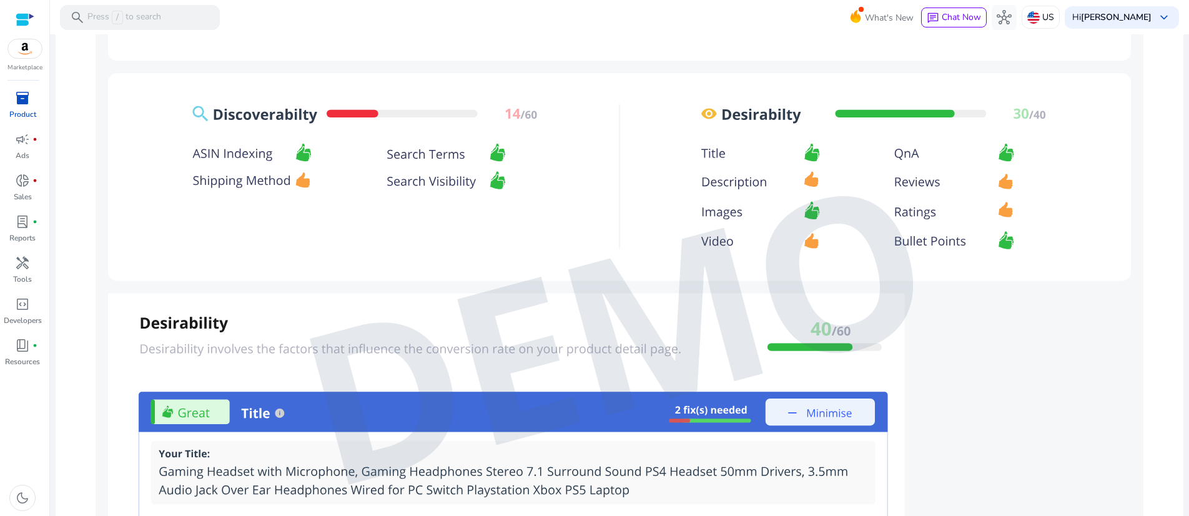
click at [547, 98] on img at bounding box center [620, 332] width 1048 height 1093
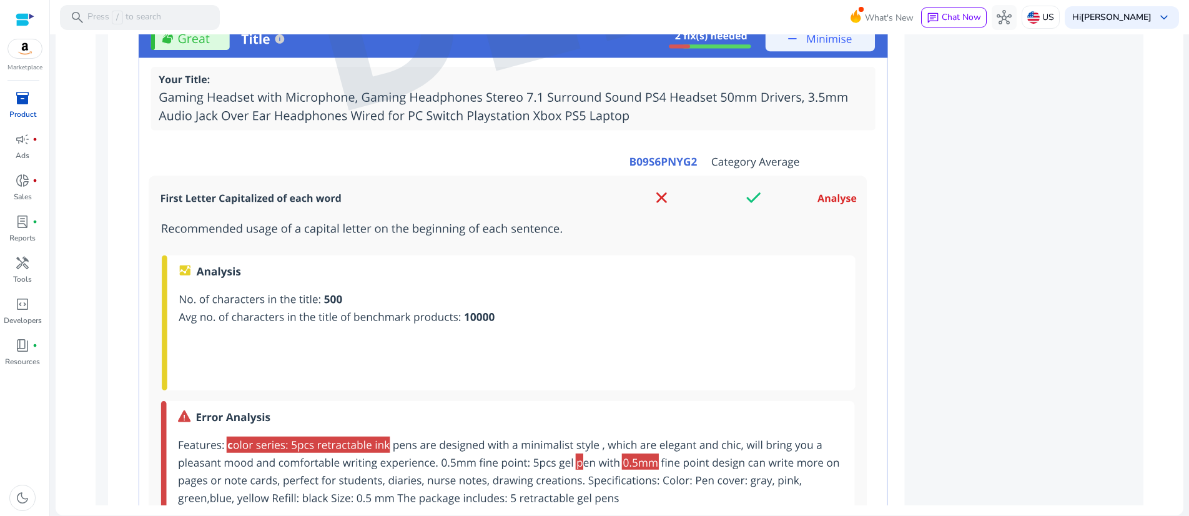
scroll to position [1449, 0]
click at [21, 229] on span "lab_profile" at bounding box center [22, 221] width 15 height 15
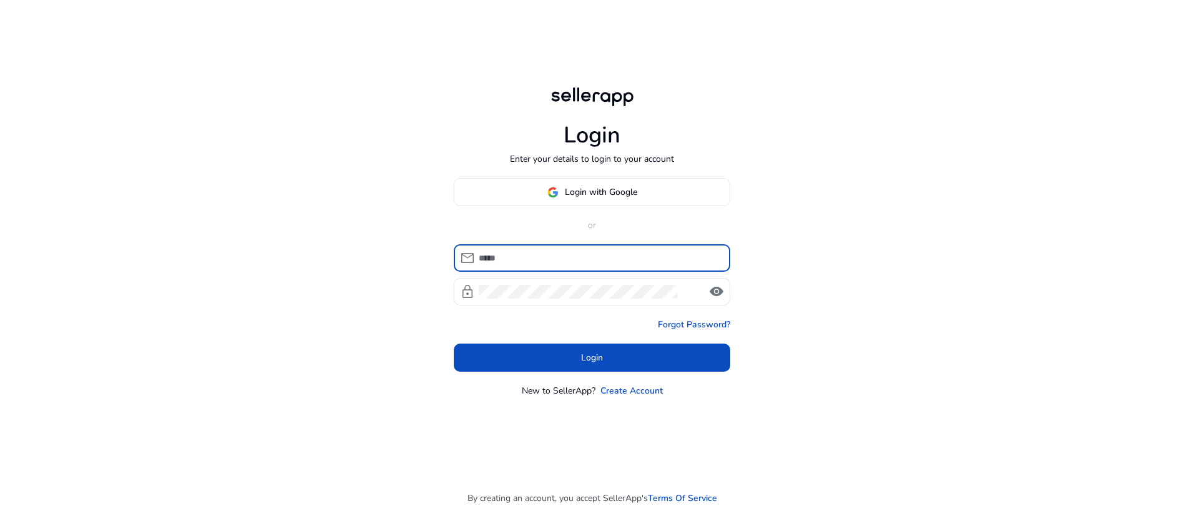
type input "**********"
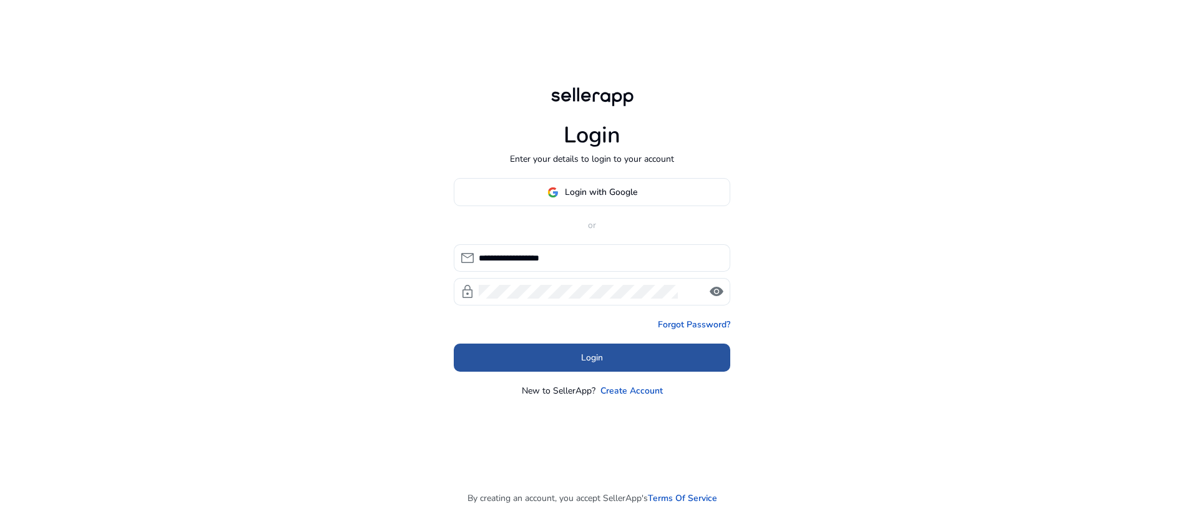
click at [599, 364] on span "Login" at bounding box center [592, 357] width 22 height 13
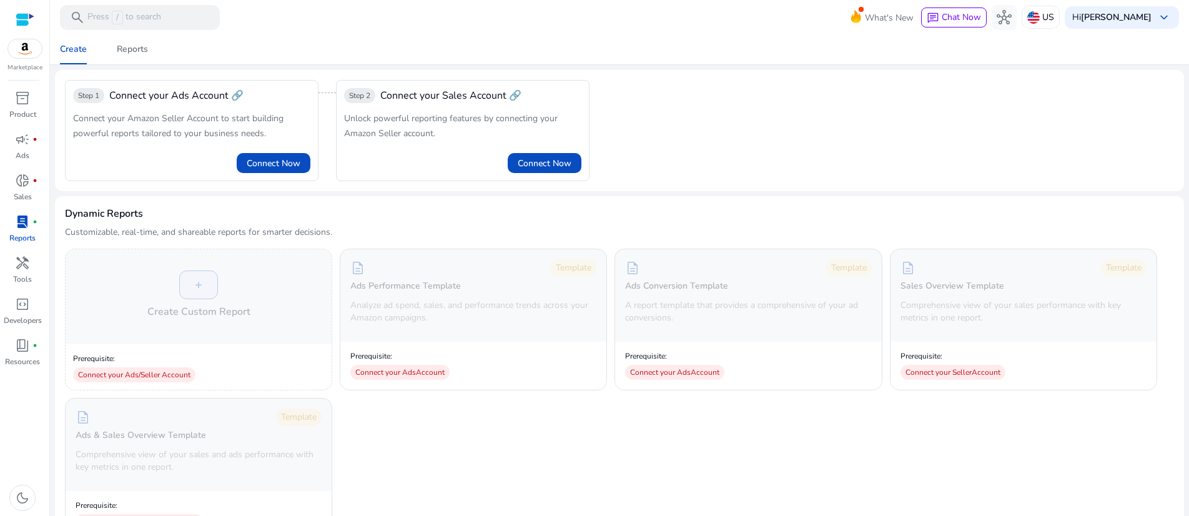
click at [336, 57] on div "Create Reports" at bounding box center [619, 49] width 1149 height 30
click at [1089, 20] on b "[PERSON_NAME]" at bounding box center [1116, 17] width 71 height 12
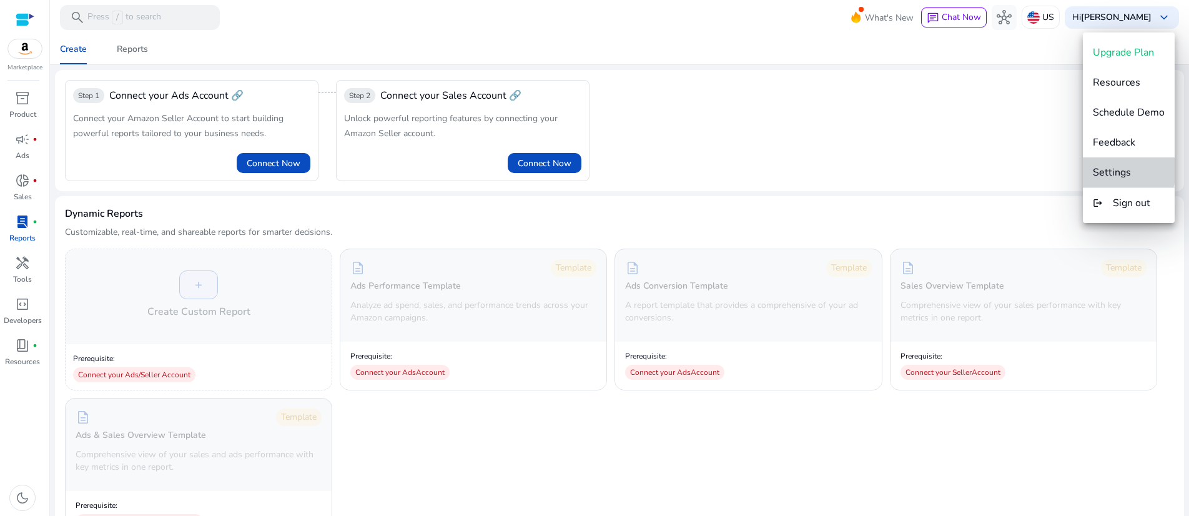
click at [1114, 170] on span "Settings" at bounding box center [1112, 172] width 38 height 14
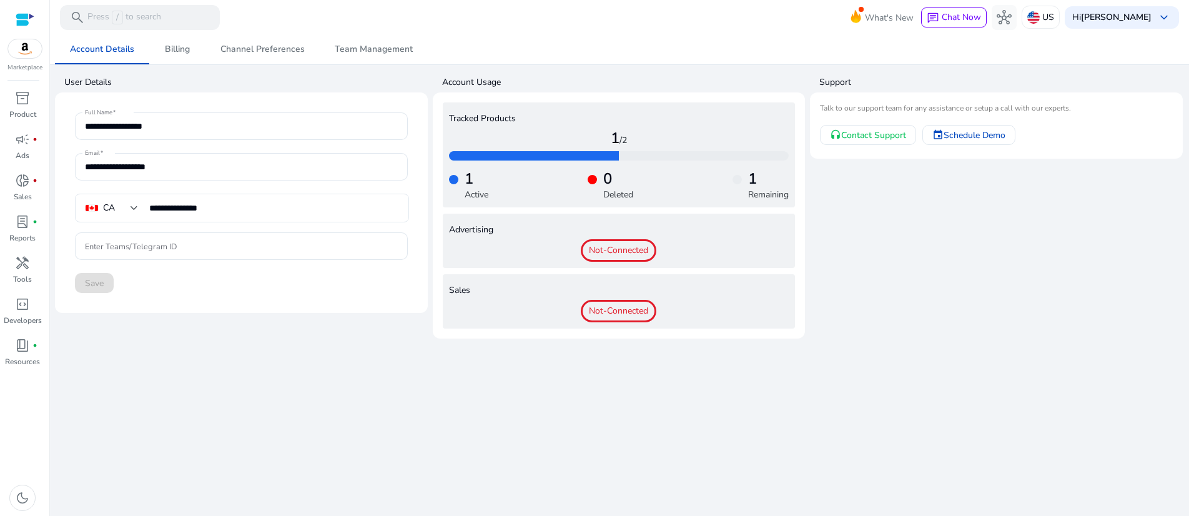
click at [606, 262] on span "Not-Connected" at bounding box center [619, 250] width 76 height 22
